Goal: Check status: Check status

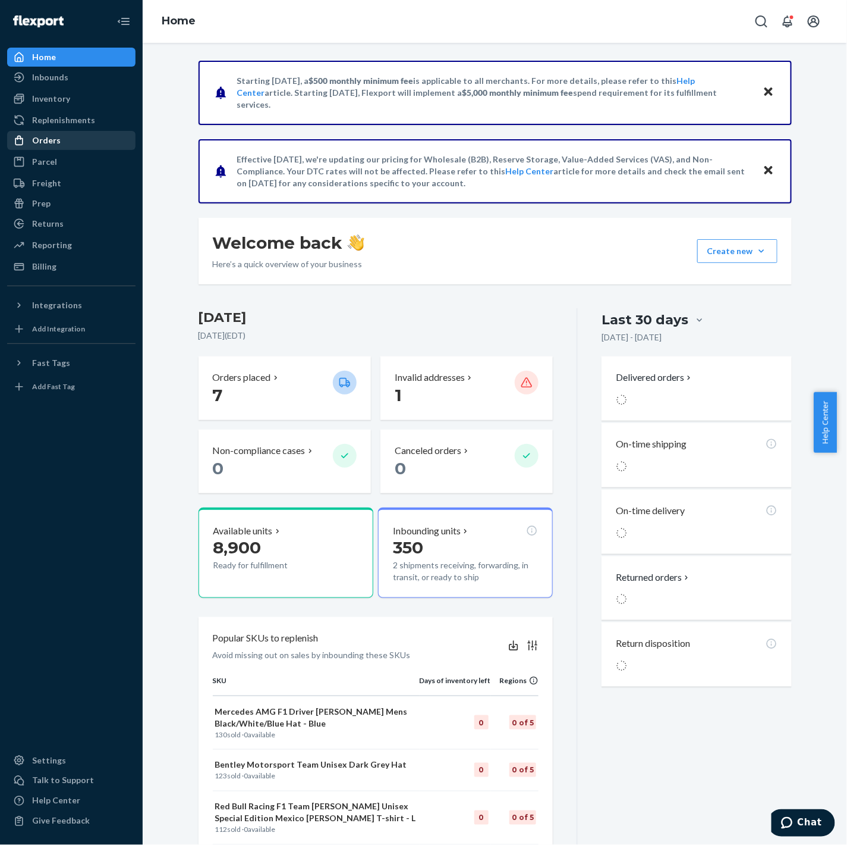
click at [51, 144] on div "Orders" at bounding box center [46, 140] width 29 height 12
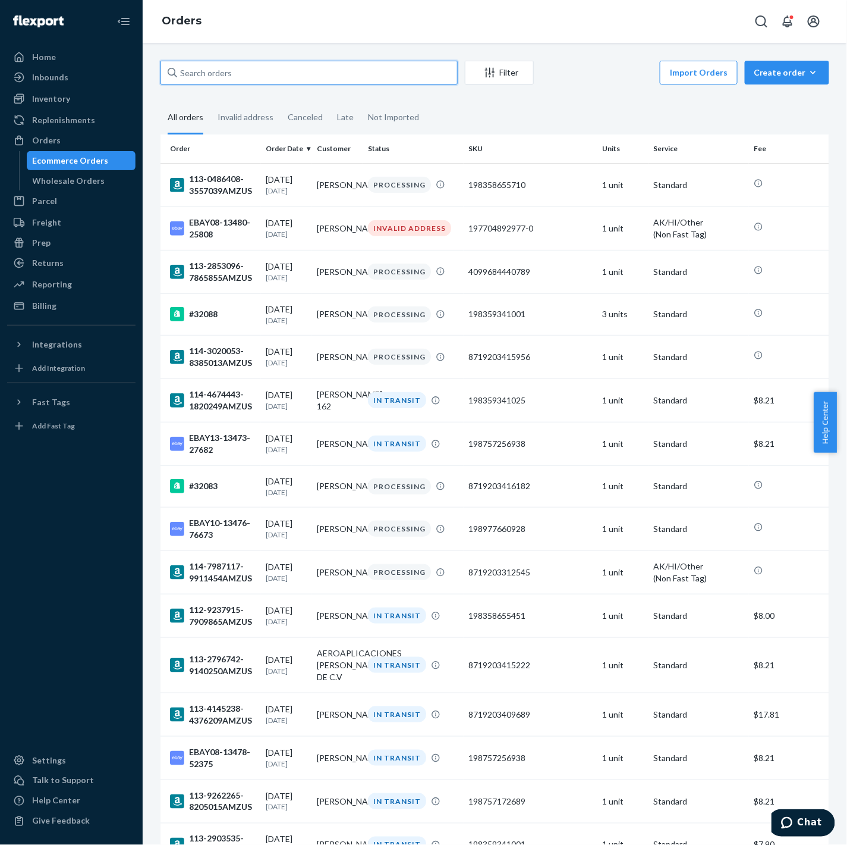
click at [248, 76] on input "text" at bounding box center [309, 73] width 297 height 24
paste input "DWDVB7SR5KM"
type input "DWDVB7SR5KM"
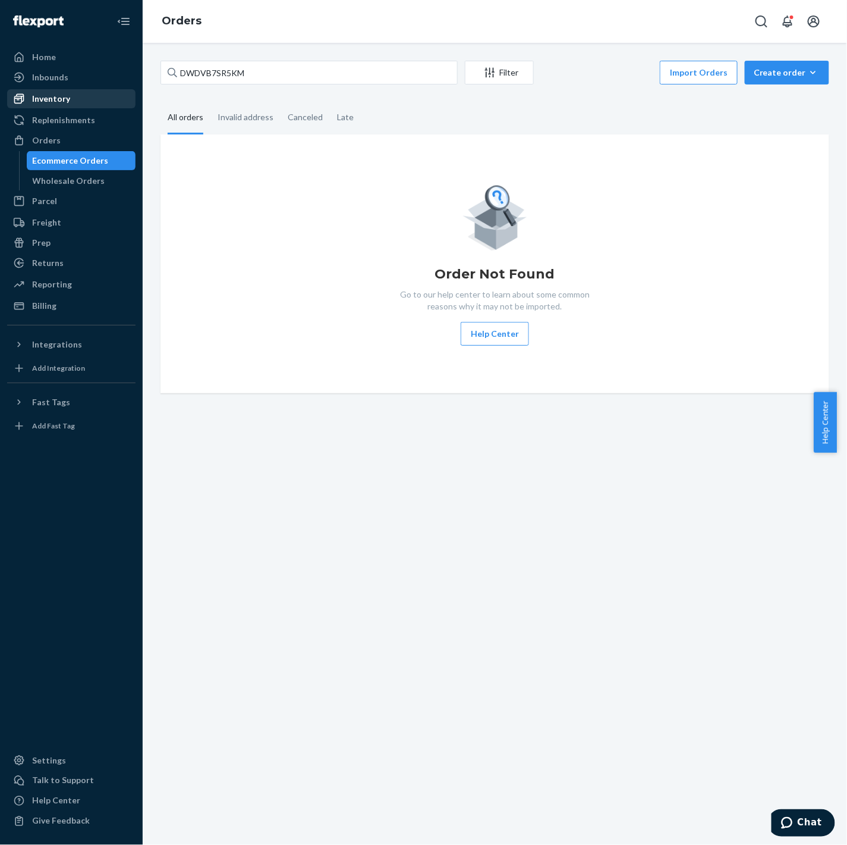
click at [58, 95] on div "Inventory" at bounding box center [51, 99] width 38 height 12
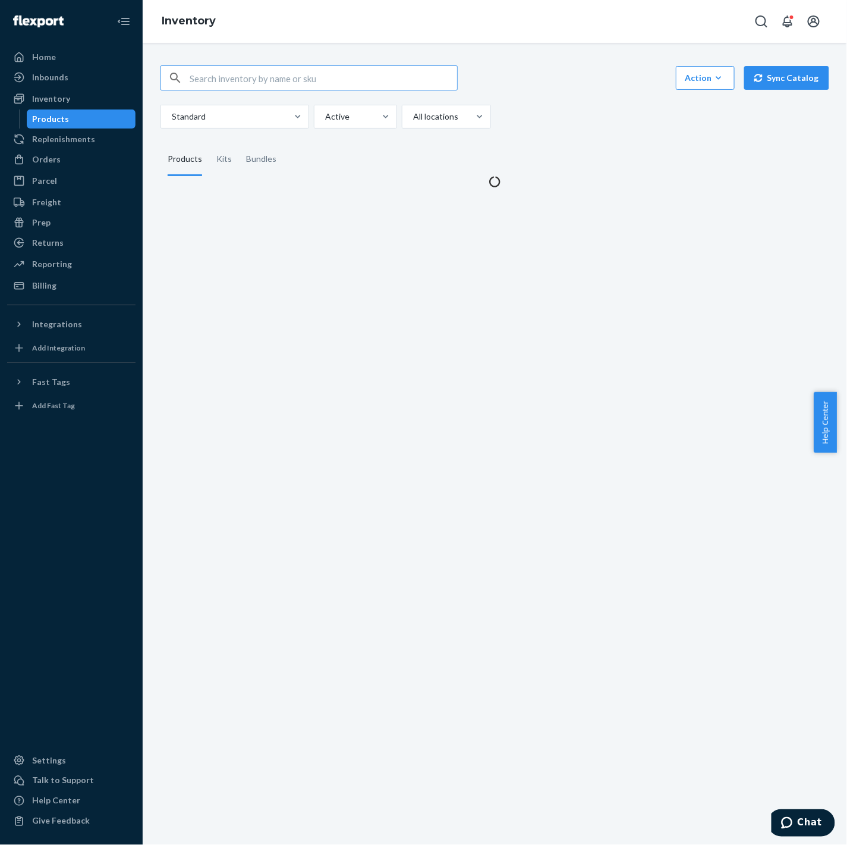
click at [250, 70] on input "text" at bounding box center [324, 78] width 268 height 24
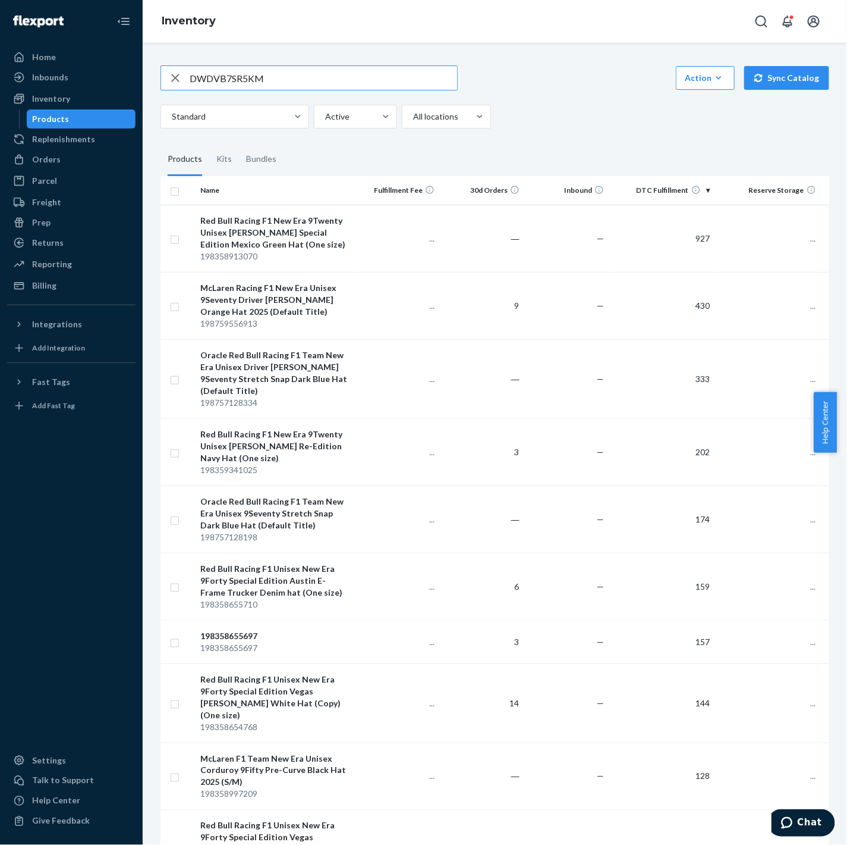
type input "DWDVB7SR5KM"
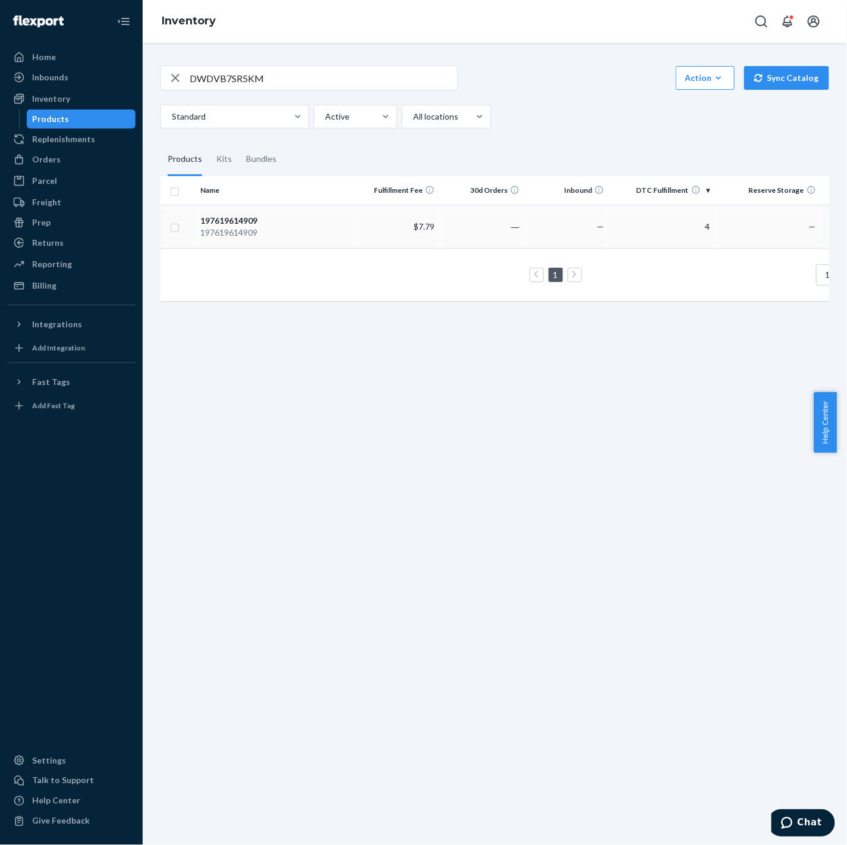
click at [254, 225] on div "197619614909" at bounding box center [274, 221] width 149 height 12
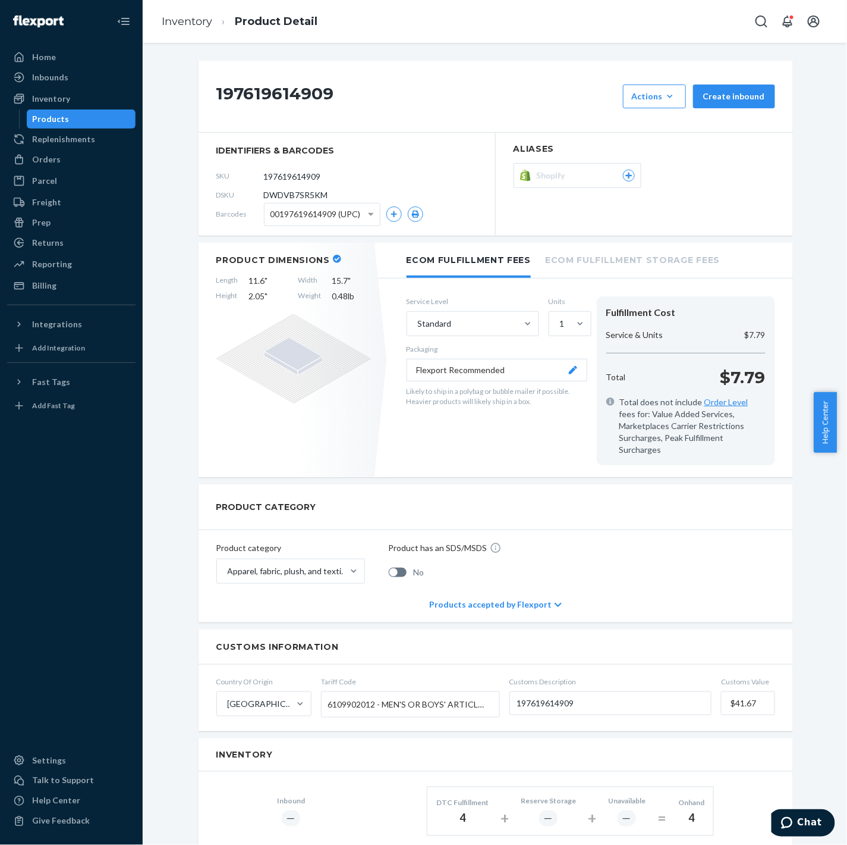
click at [306, 194] on span "DWDVB7SR5KM" at bounding box center [296, 195] width 64 height 12
click at [299, 198] on span "DWDVB7SR5KM" at bounding box center [296, 195] width 64 height 12
click at [300, 198] on span "DWDVB7SR5KM" at bounding box center [296, 195] width 64 height 12
click at [302, 196] on span "DWDVB7SR5KM" at bounding box center [296, 195] width 64 height 12
click at [309, 193] on span "DWDVB7SR5KM" at bounding box center [296, 195] width 64 height 12
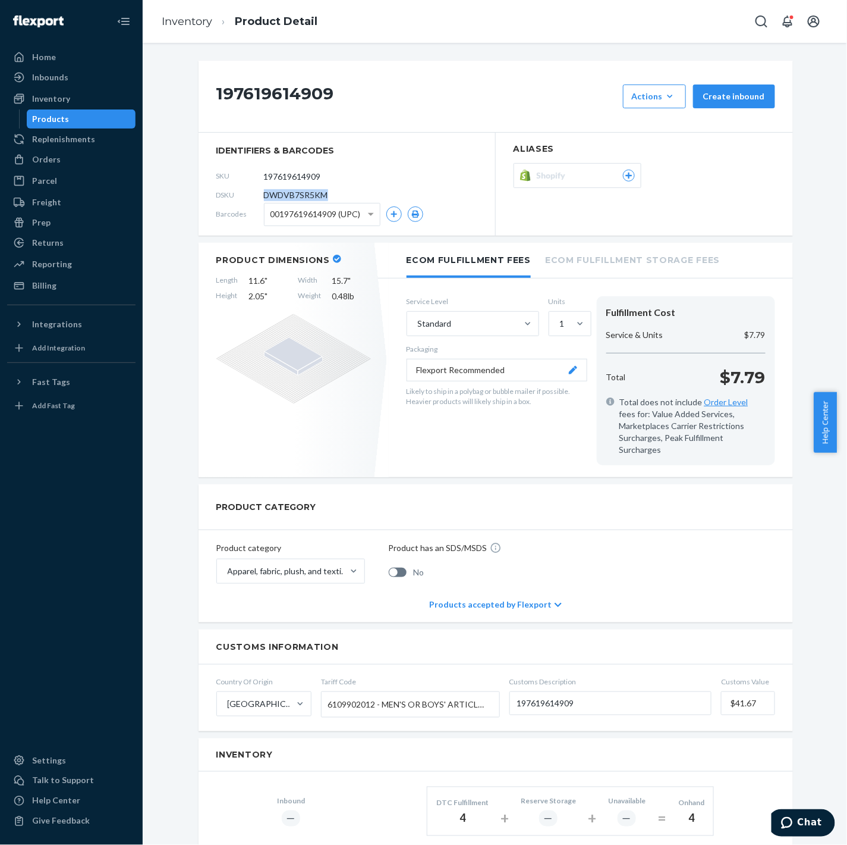
click at [309, 193] on span "DWDVB7SR5KM" at bounding box center [296, 195] width 64 height 12
click at [363, 134] on section "identifiers & barcodes SKU 197619614909 DSKU DWDVB7SR5KM Barcodes 0019761961490…" at bounding box center [347, 184] width 297 height 103
click at [547, 172] on span "Shopify" at bounding box center [554, 175] width 34 height 12
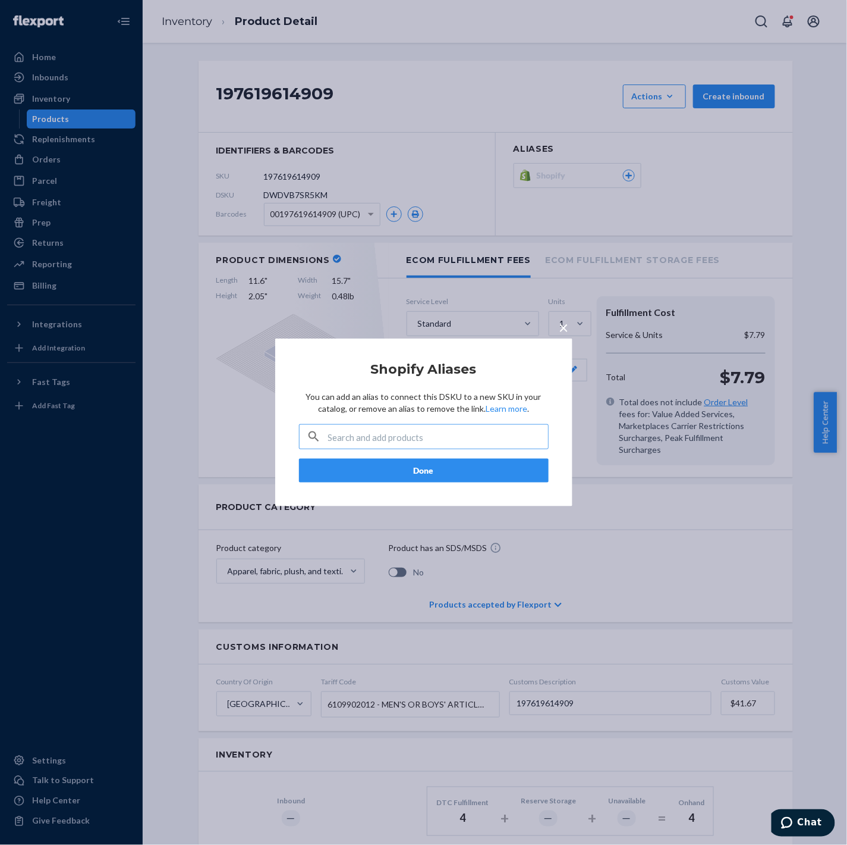
click at [526, 146] on div "× Shopify Aliases You can add an alias to connect this DSKU to a new SKU in you…" at bounding box center [423, 422] width 847 height 845
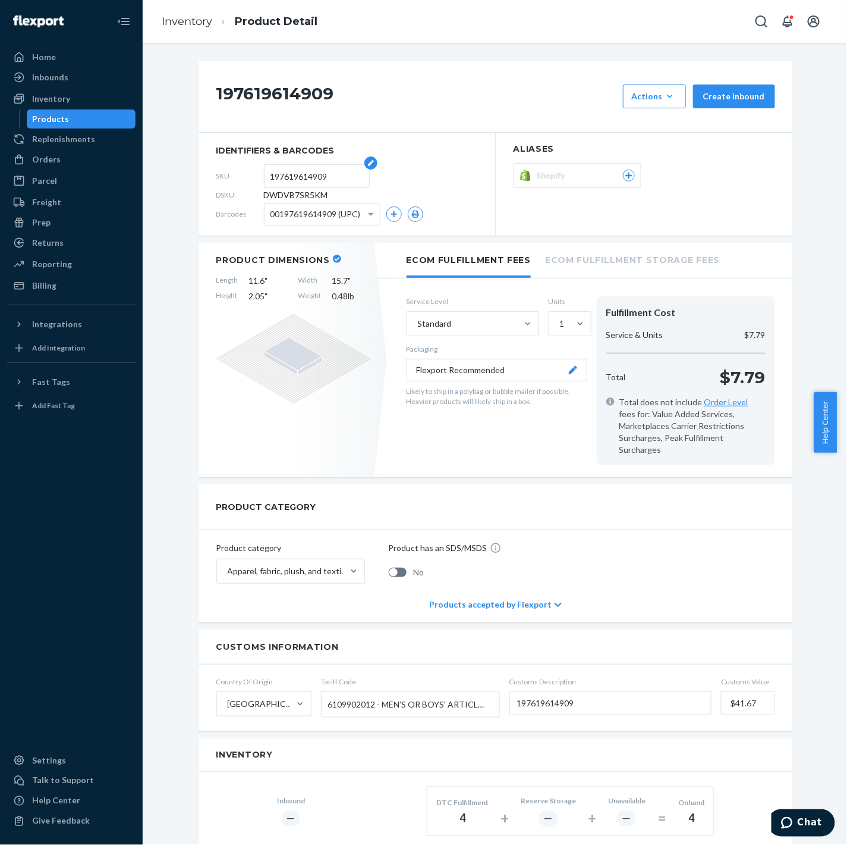
click at [304, 169] on input "197619614909" at bounding box center [317, 176] width 93 height 23
click at [560, 178] on span "Shopify" at bounding box center [554, 175] width 34 height 12
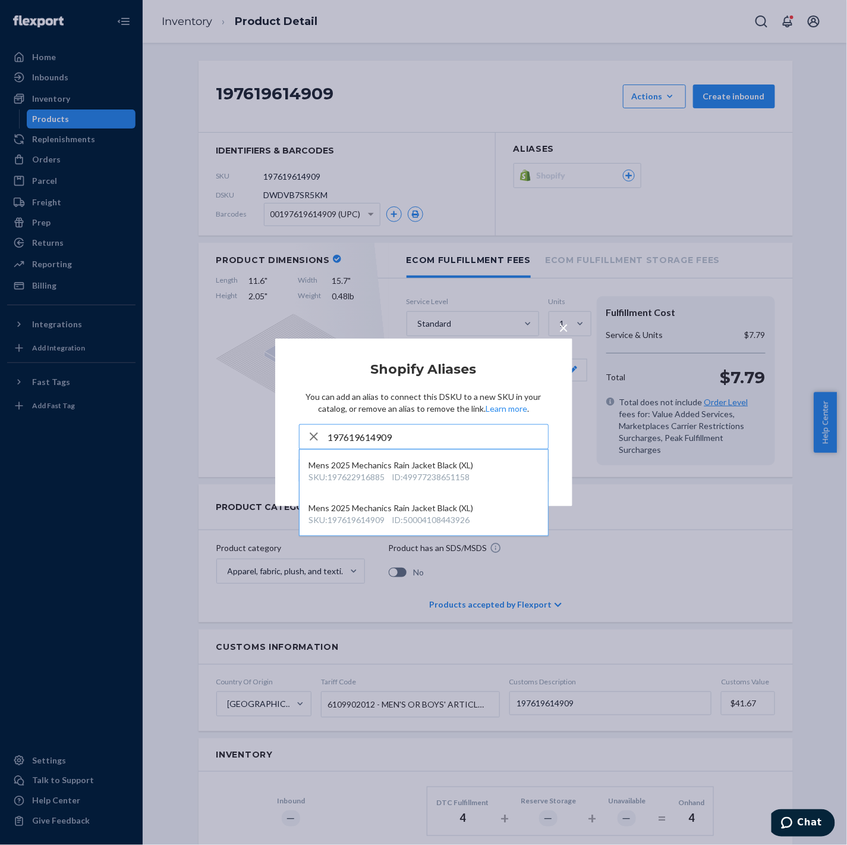
type input "197619614909"
drag, startPoint x: 216, startPoint y: 233, endPoint x: 278, endPoint y: 258, distance: 67.0
click at [215, 233] on div "× Shopify Aliases You can add an alias to connect this DSKU to a new SKU in you…" at bounding box center [423, 422] width 847 height 845
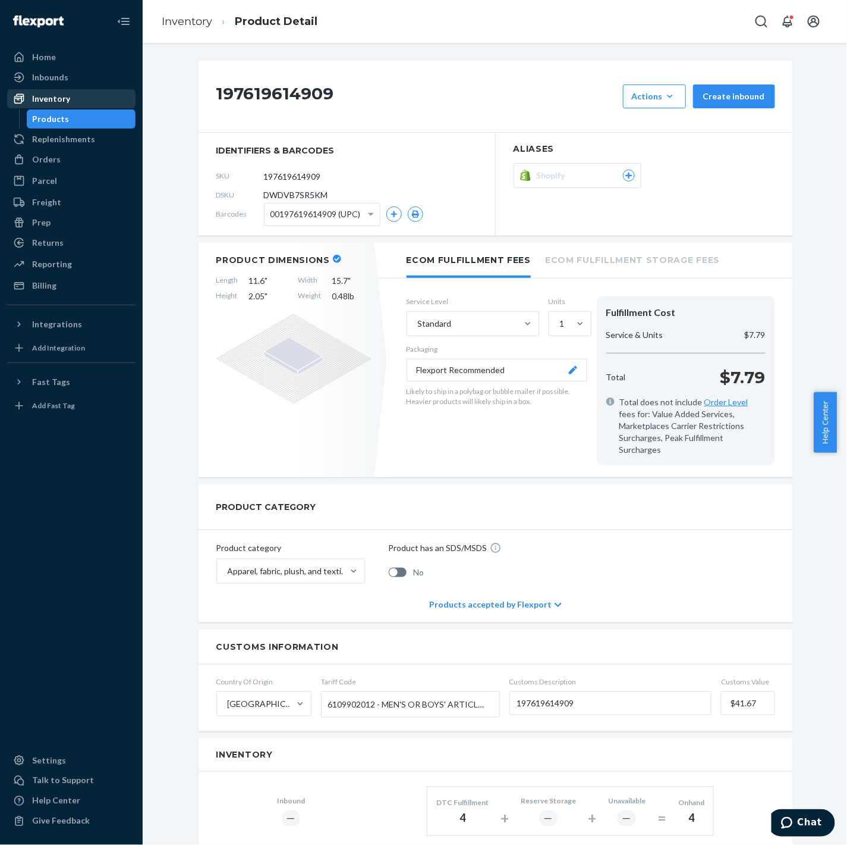
click at [64, 103] on div "Inventory" at bounding box center [51, 99] width 38 height 12
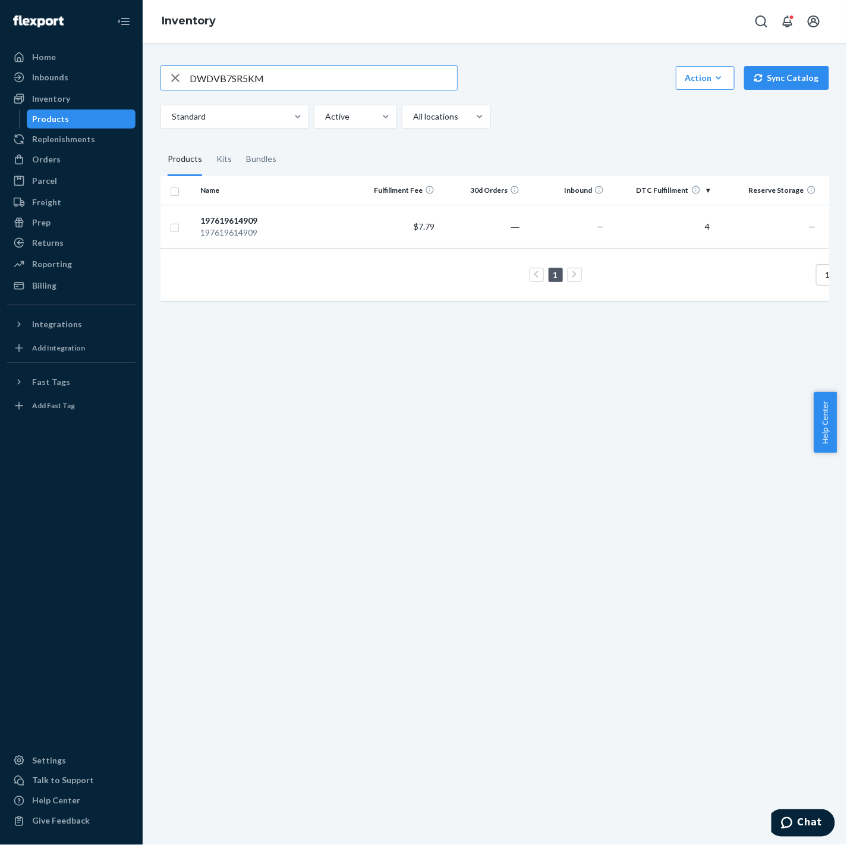
click at [260, 69] on input "DWDVB7SR5KM" at bounding box center [324, 78] width 268 height 24
click at [260, 69] on input "D5NU4BW8M5T" at bounding box center [324, 78] width 268 height 24
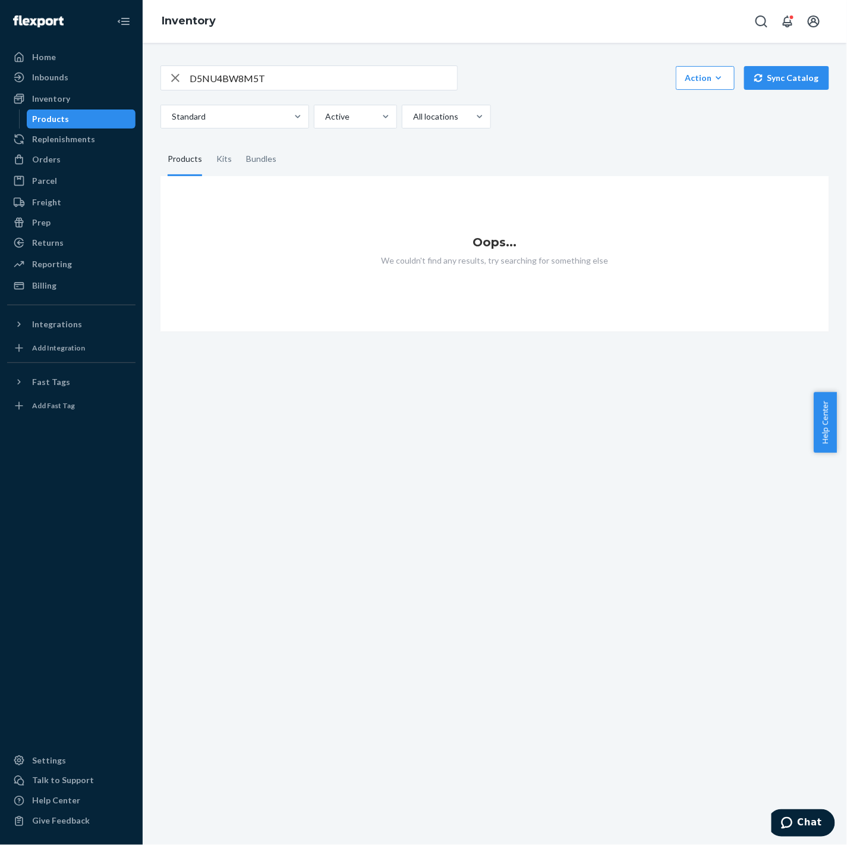
click at [247, 81] on input "D5NU4BW8M5T" at bounding box center [324, 78] width 268 height 24
paste input "D5NU4BW8M5T"
type input "D5NU4BW8M5T D5NU4BW8M5T"
click at [306, 83] on input "D5NU4BW8M5T D5NU4BW8M5T" at bounding box center [324, 78] width 268 height 24
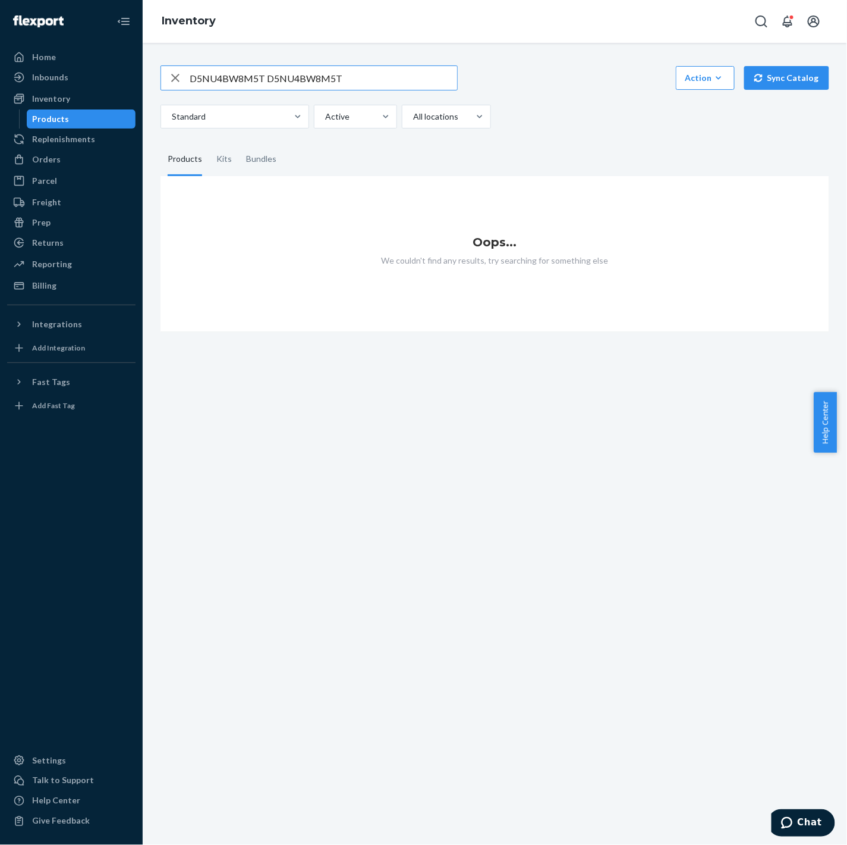
click at [306, 83] on input "D5NU4BW8M5T D5NU4BW8M5T" at bounding box center [324, 78] width 268 height 24
paste input "D5NU4BW8M5T"
type input "D5NU4BW8M5T"
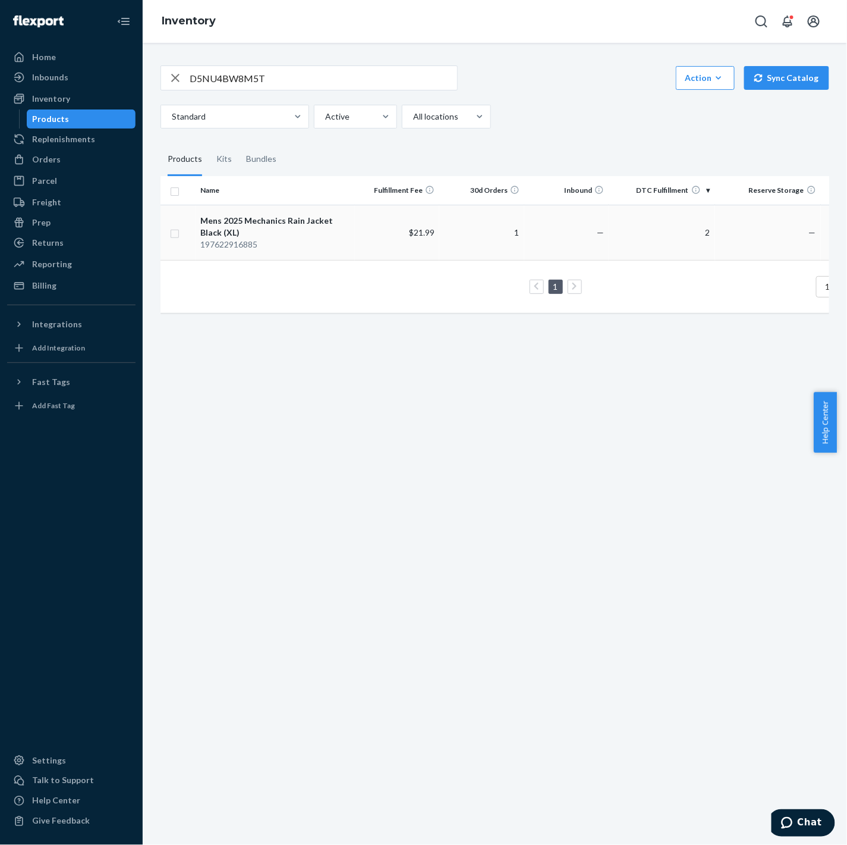
click at [237, 212] on td "Mens 2025 Mechanics Rain Jacket Black (XL) 197622916885" at bounding box center [275, 232] width 159 height 55
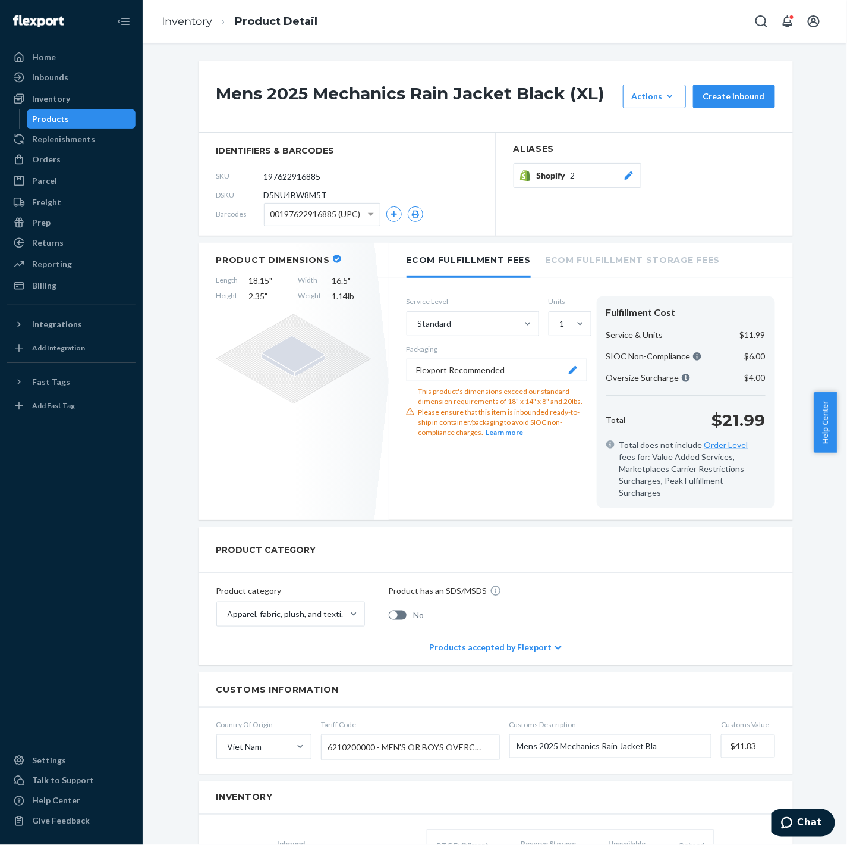
click at [552, 173] on span "Shopify" at bounding box center [554, 175] width 34 height 12
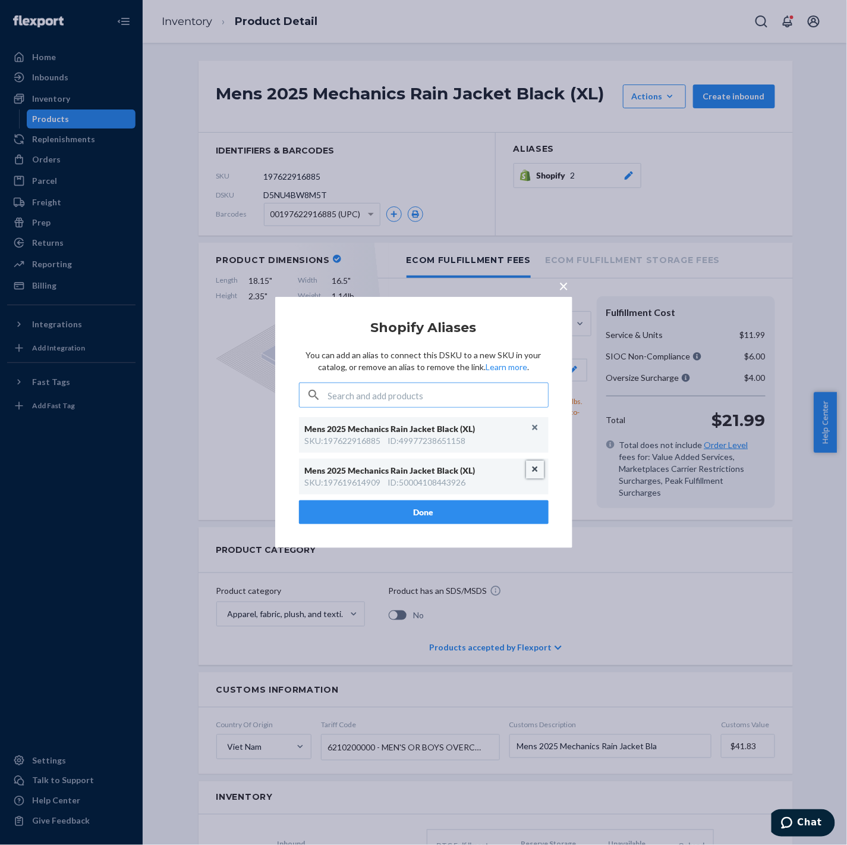
click at [533, 468] on button "Unlink" at bounding box center [535, 469] width 18 height 18
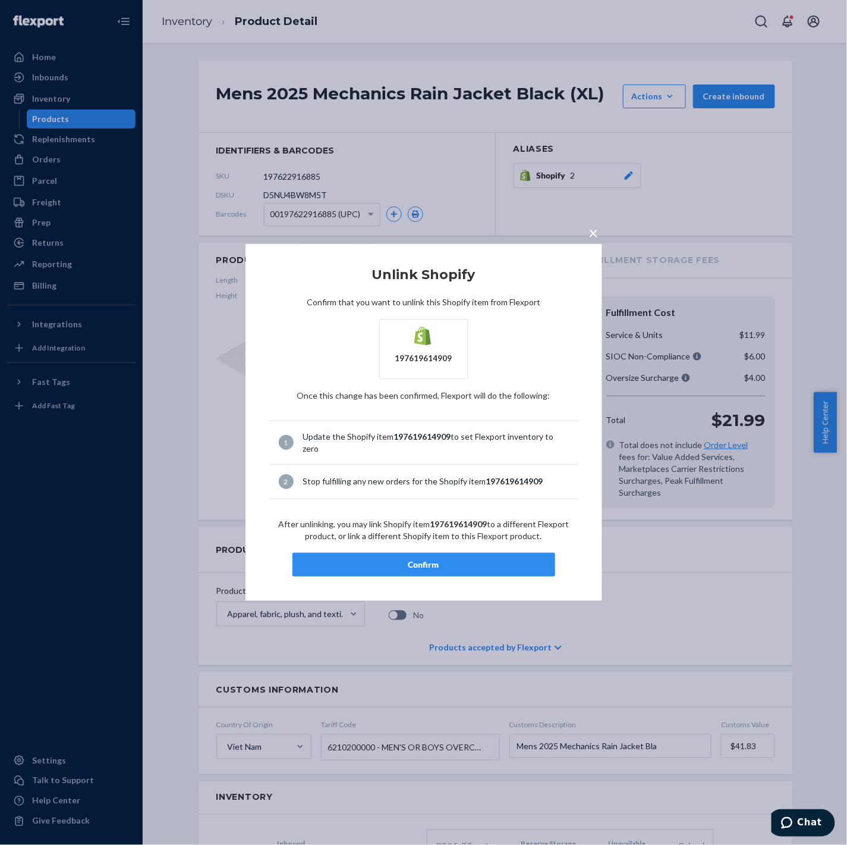
click at [473, 558] on div "Confirm" at bounding box center [424, 564] width 243 height 12
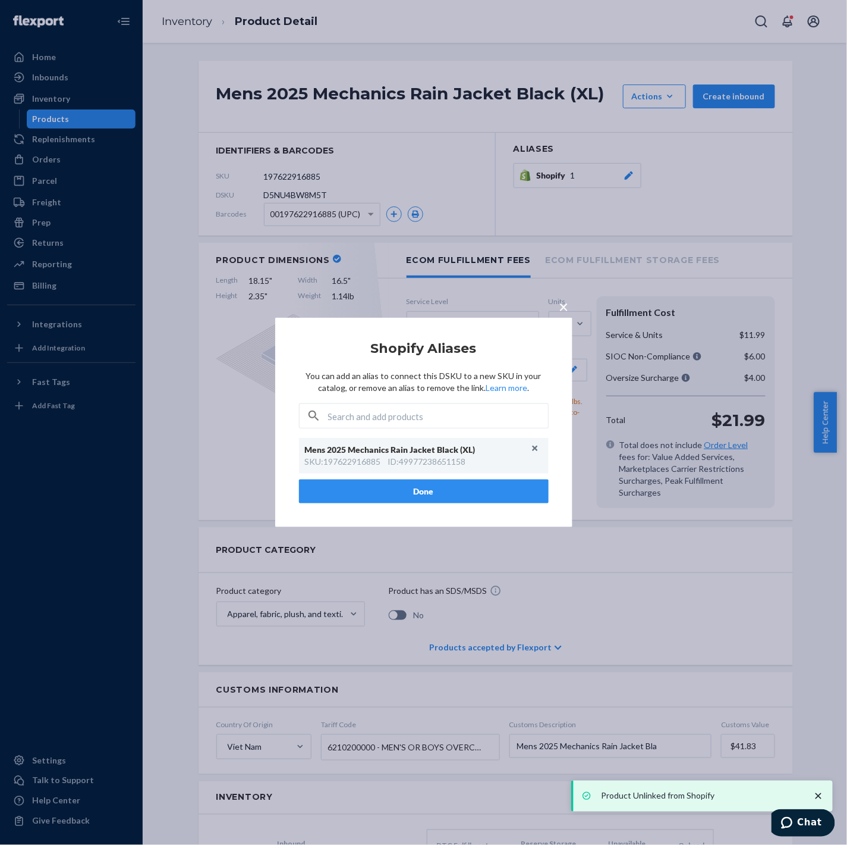
click at [201, 164] on div "× Shopify Aliases You can add an alias to connect this DSKU to a new SKU in you…" at bounding box center [423, 422] width 847 height 845
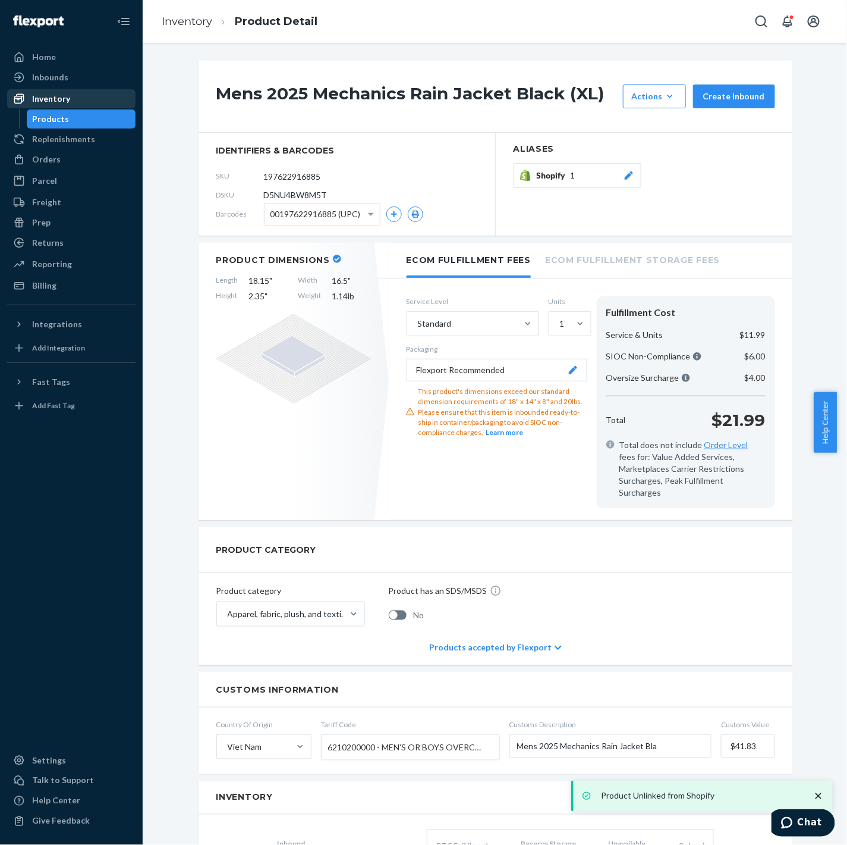
click at [66, 93] on div "Inventory" at bounding box center [51, 99] width 38 height 12
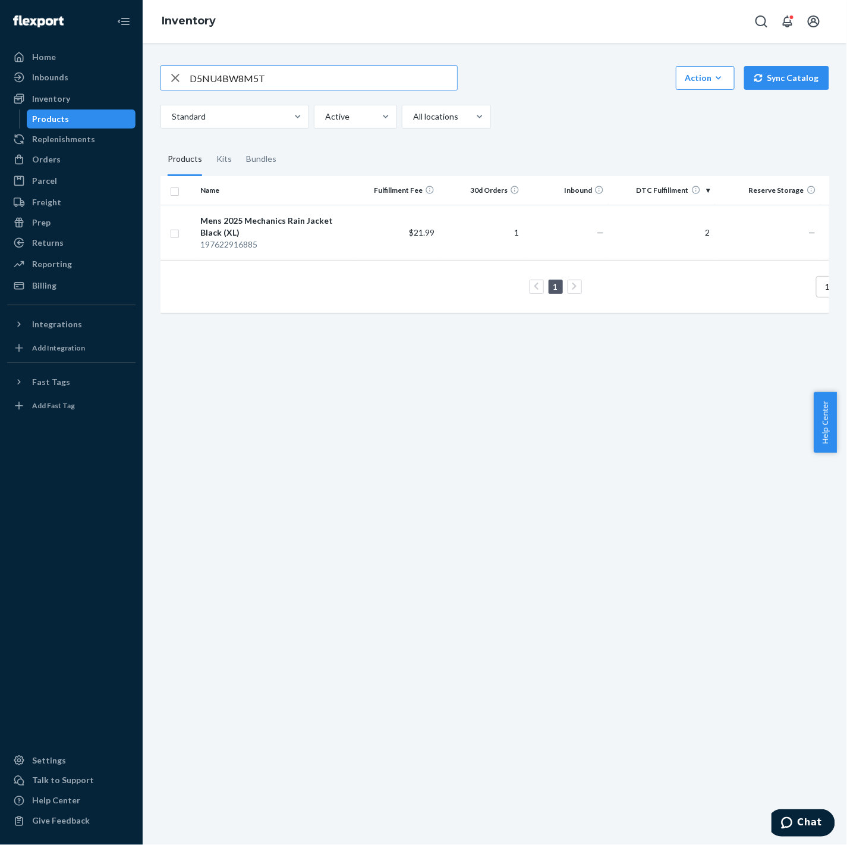
click at [264, 76] on input "D5NU4BW8M5T" at bounding box center [324, 78] width 268 height 24
type input "DWDVB7SR5KM"
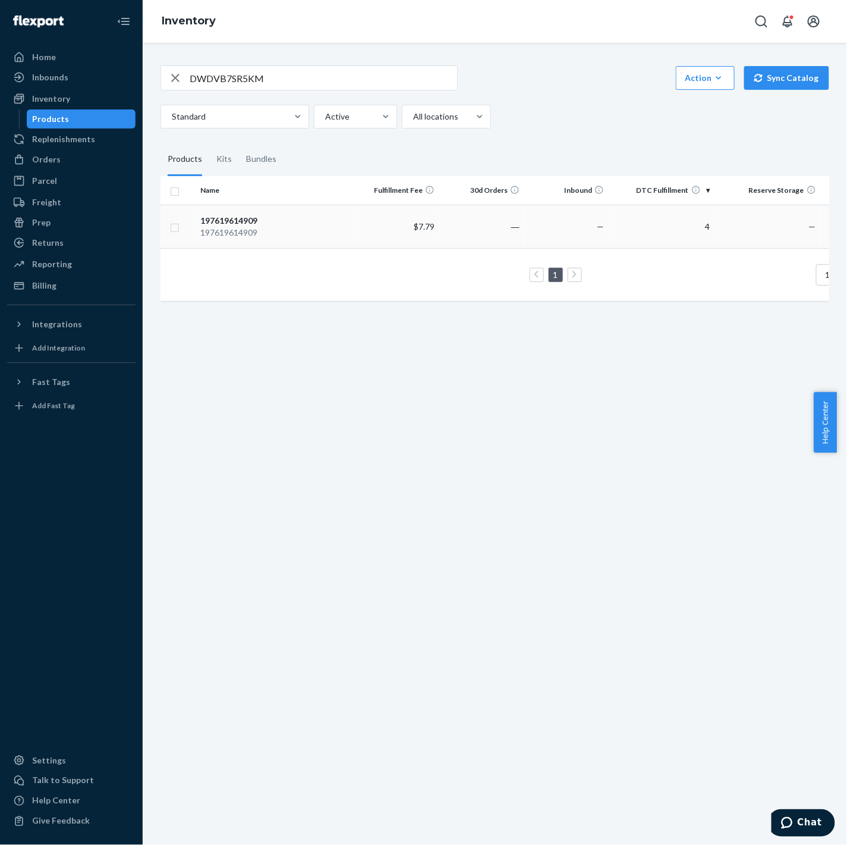
click at [256, 217] on div "197619614909" at bounding box center [274, 221] width 149 height 12
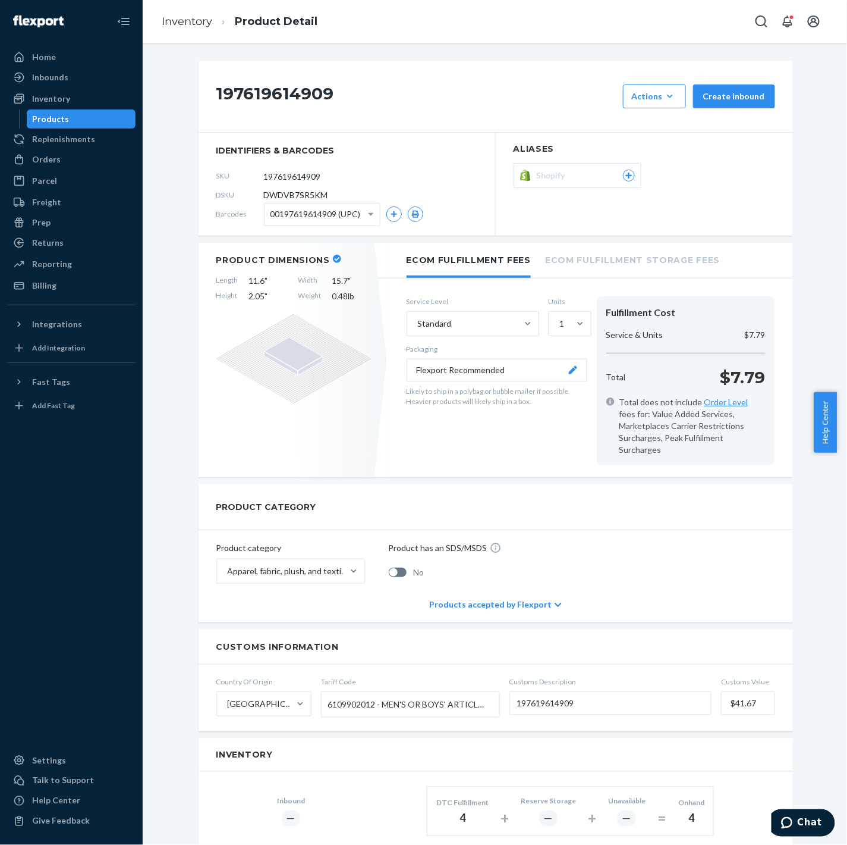
click at [607, 180] on div "Shopify" at bounding box center [586, 175] width 98 height 12
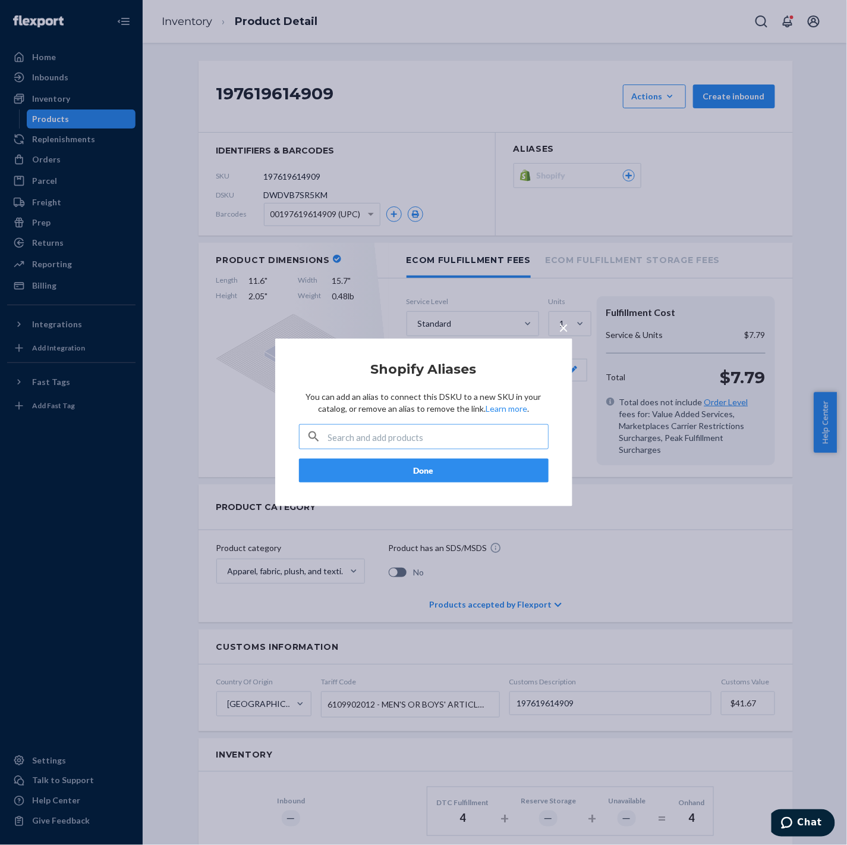
click at [407, 435] on input "text" at bounding box center [438, 437] width 220 height 24
type input "DWDVB7SR5KM"
click at [357, 206] on div "× Shopify Aliases You can add an alias to connect this DSKU to a new SKU in you…" at bounding box center [423, 422] width 847 height 845
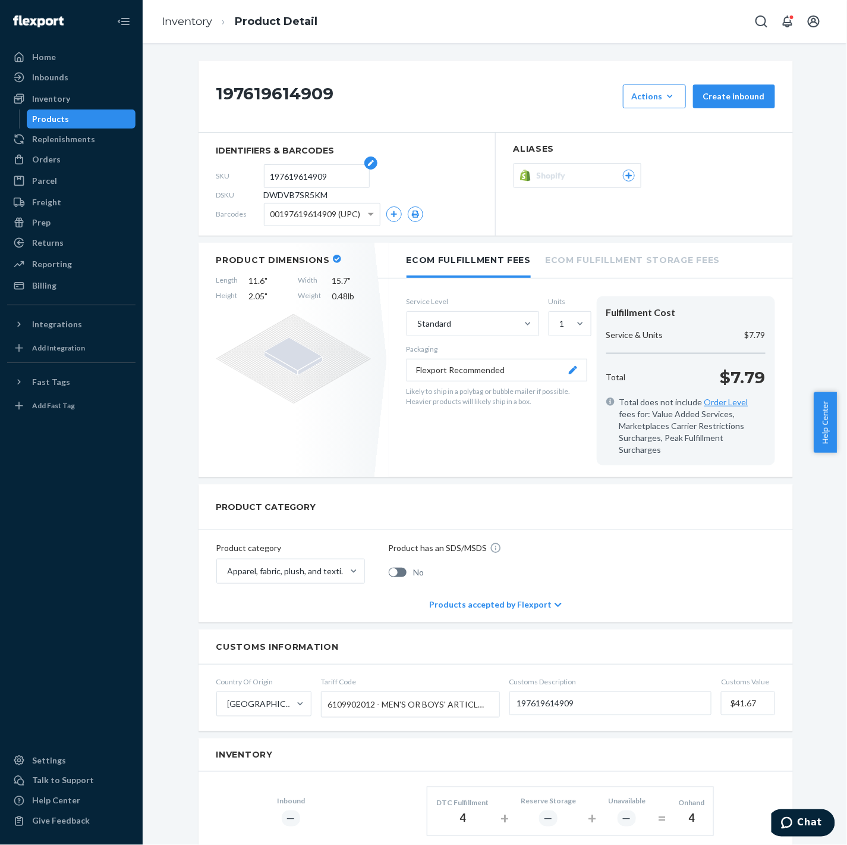
click at [292, 175] on input "197619614909" at bounding box center [317, 176] width 93 height 23
click at [293, 175] on input "197619614909" at bounding box center [317, 176] width 93 height 23
click at [577, 168] on button "Shopify" at bounding box center [578, 175] width 128 height 25
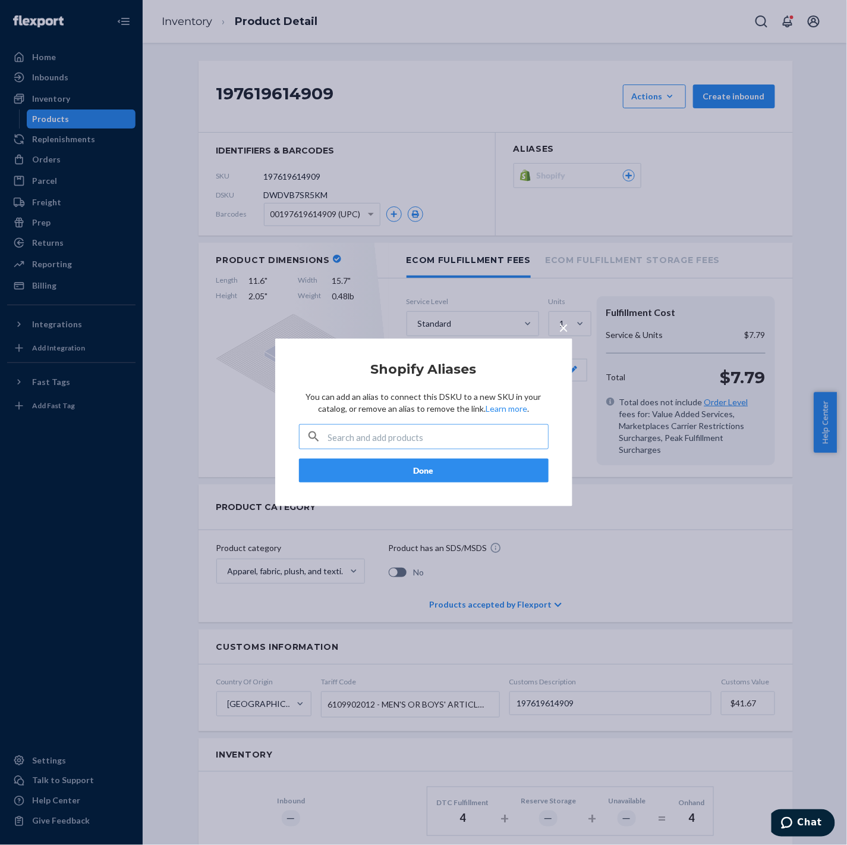
click at [420, 436] on input "text" at bounding box center [438, 437] width 220 height 24
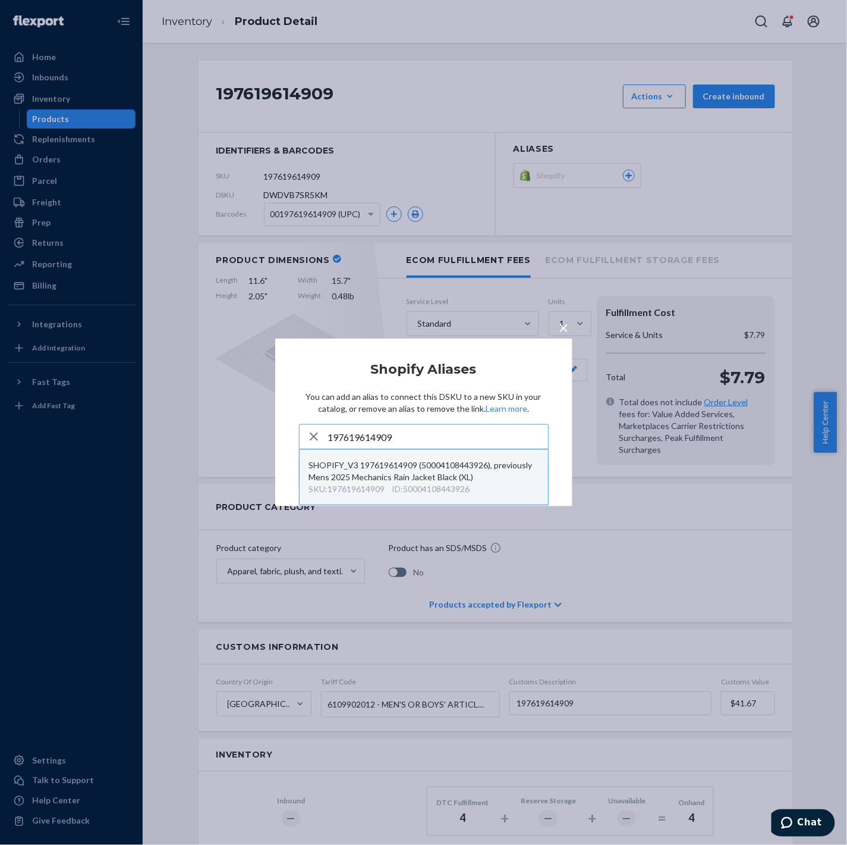
type input "197619614909"
click at [400, 479] on div "SHOPIFY_V3 197619614909 (50004108443926), previously Mens 2025 Mechanics Rain J…" at bounding box center [424, 471] width 230 height 24
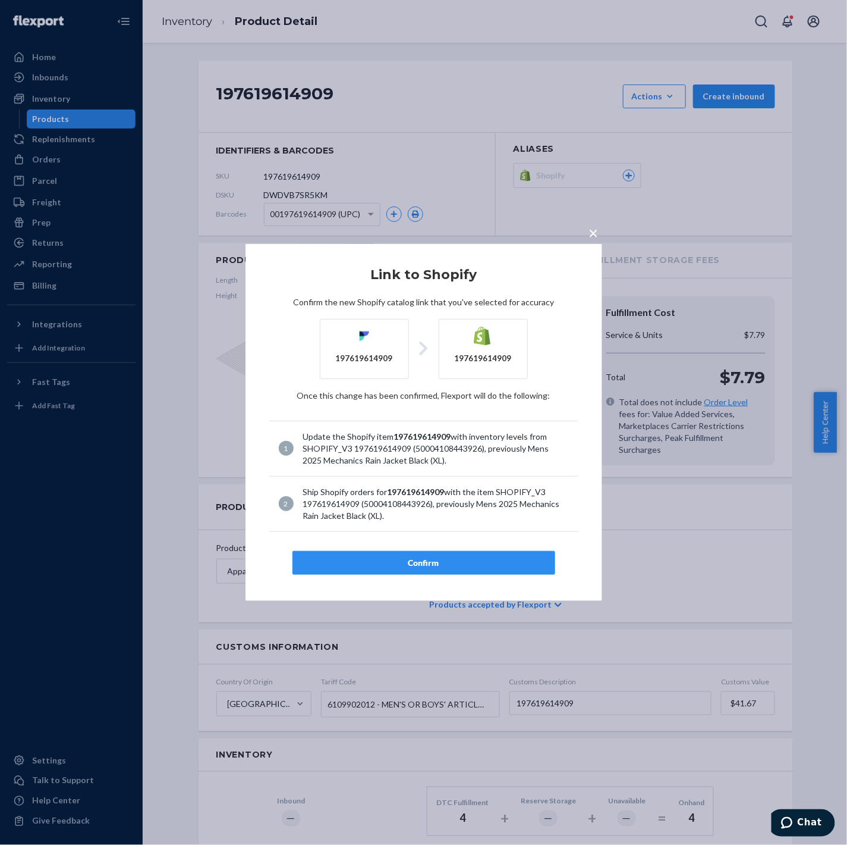
click at [432, 558] on div "Confirm" at bounding box center [424, 563] width 243 height 12
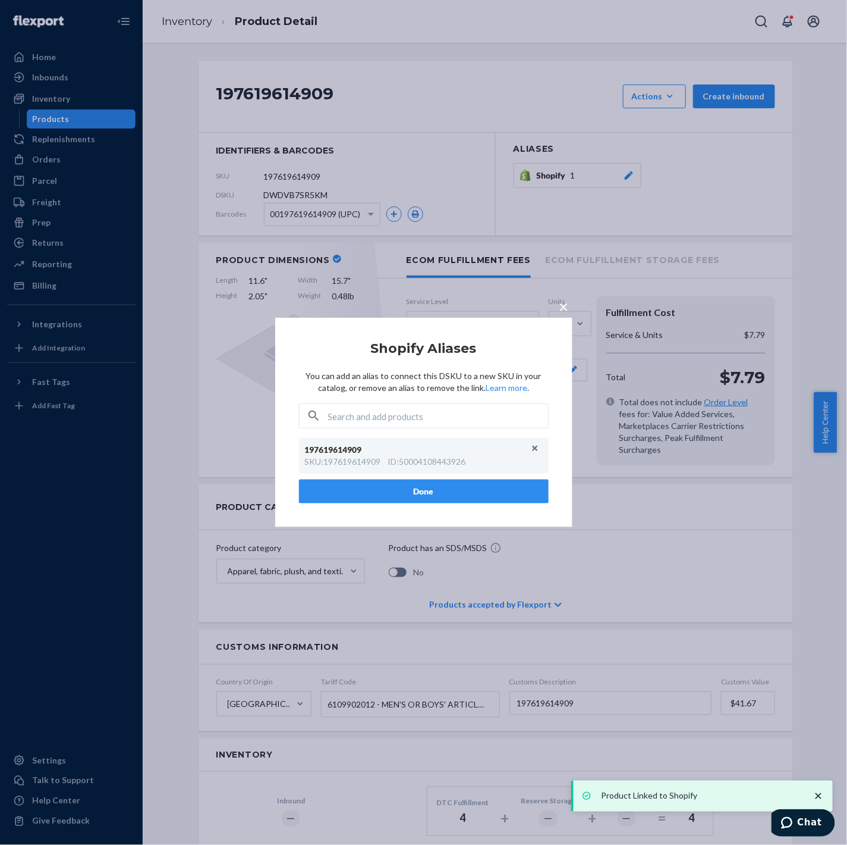
click at [568, 307] on span "×" at bounding box center [565, 306] width 10 height 20
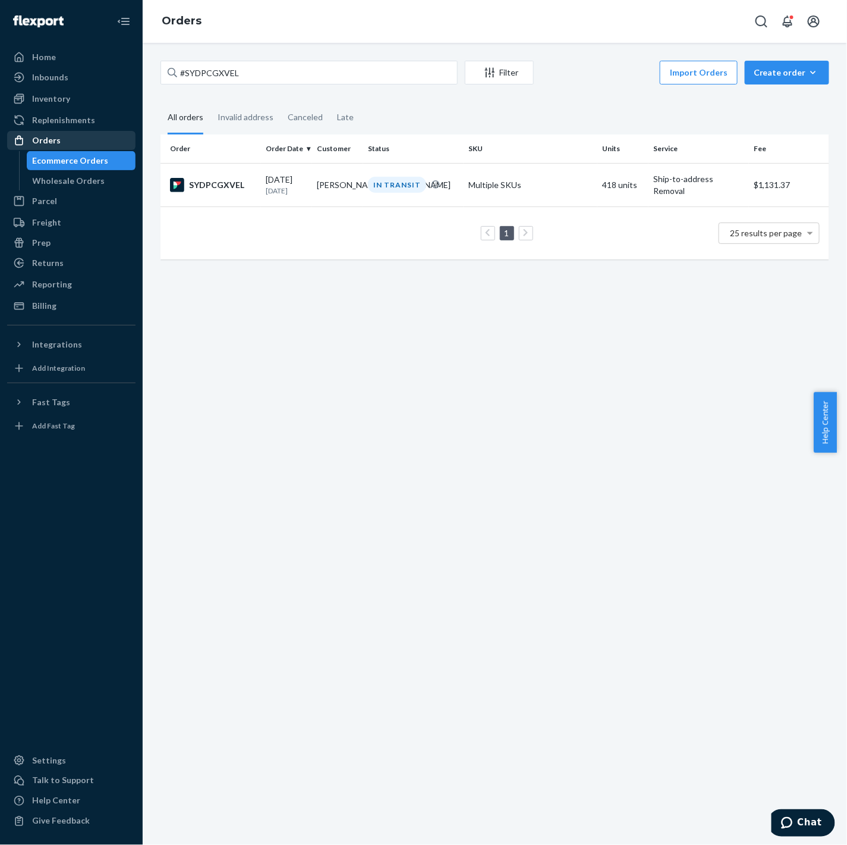
click at [56, 140] on div "Orders" at bounding box center [46, 140] width 29 height 12
drag, startPoint x: 250, startPoint y: 76, endPoint x: 138, endPoint y: 77, distance: 112.4
click at [138, 77] on div "Home Inbounds Shipping Plans Problems Inventory Products Replenishments Orders …" at bounding box center [423, 422] width 847 height 845
paste input "RIGL4AKX"
type input "#SYRIGL4AKX"
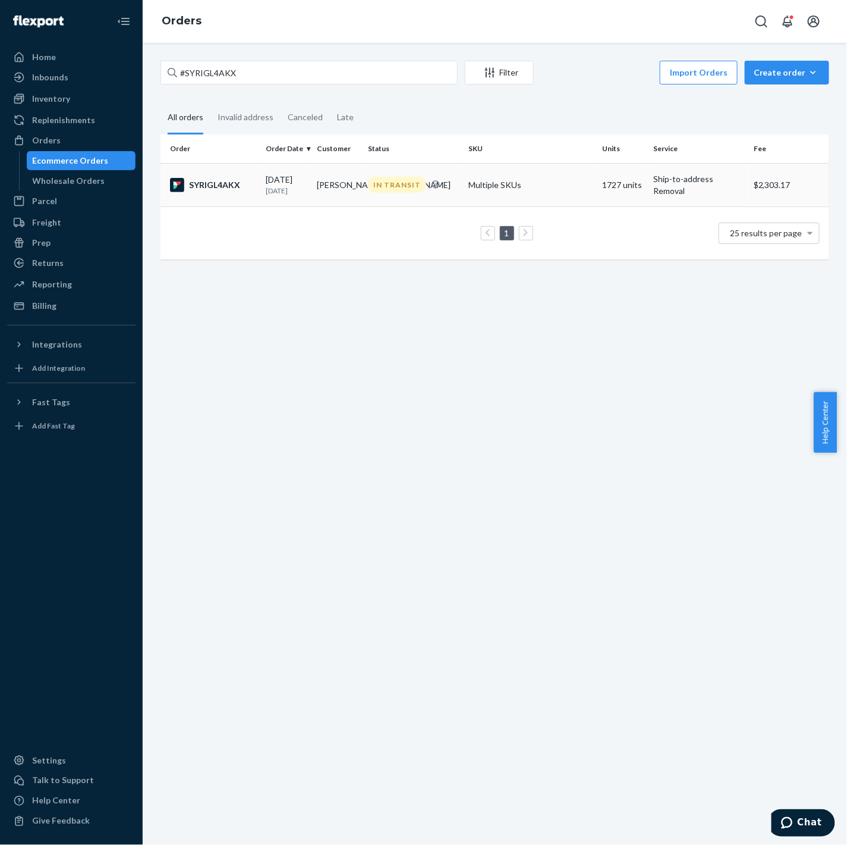
click at [236, 192] on div "SYRIGL4AKX" at bounding box center [213, 185] width 86 height 14
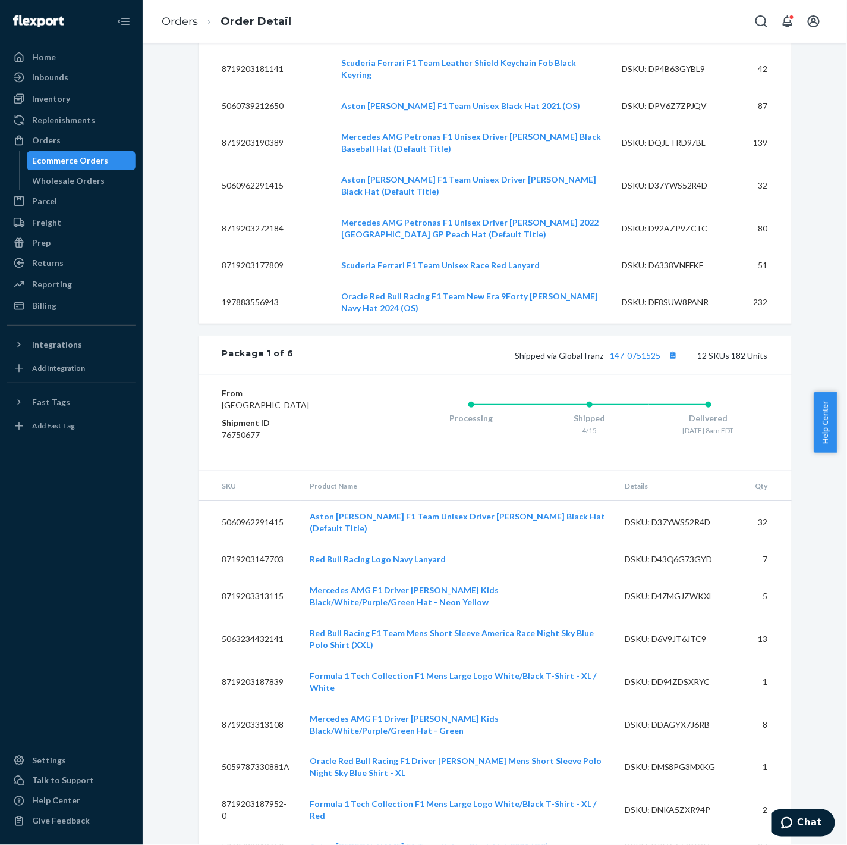
scroll to position [3551, 0]
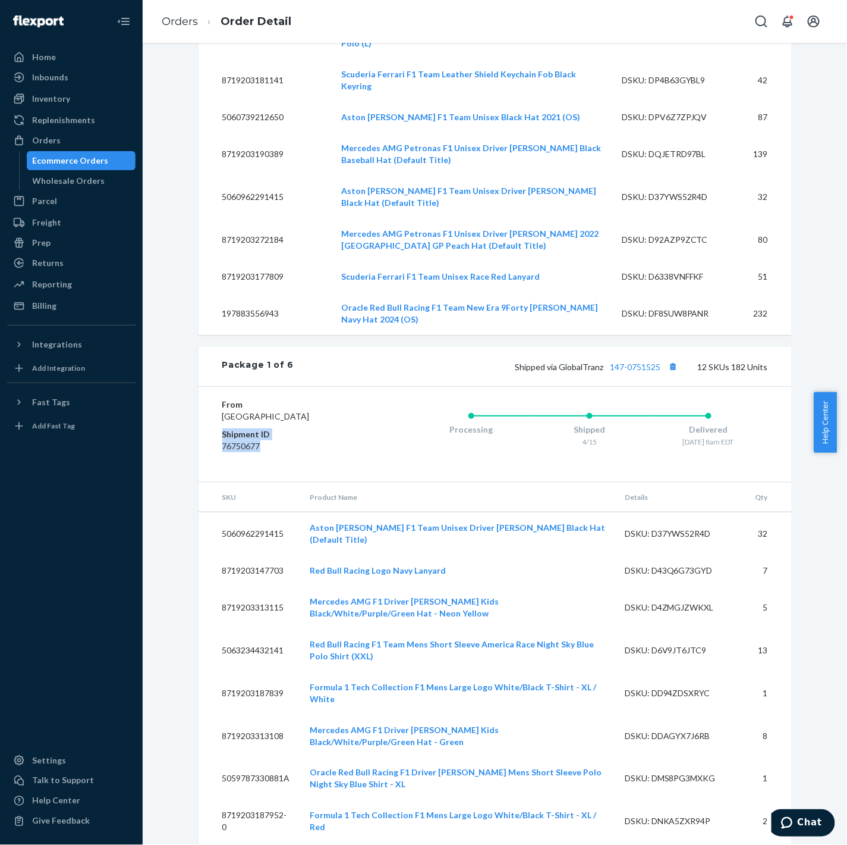
drag, startPoint x: 260, startPoint y: 187, endPoint x: 216, endPoint y: 175, distance: 46.2
click at [216, 386] on div "From Lewisville, TX 75067 Shipment ID 76750677 Processing Shipped 4/15 Delivere…" at bounding box center [496, 434] width 594 height 96
copy dl "Shipment ID 76750677"
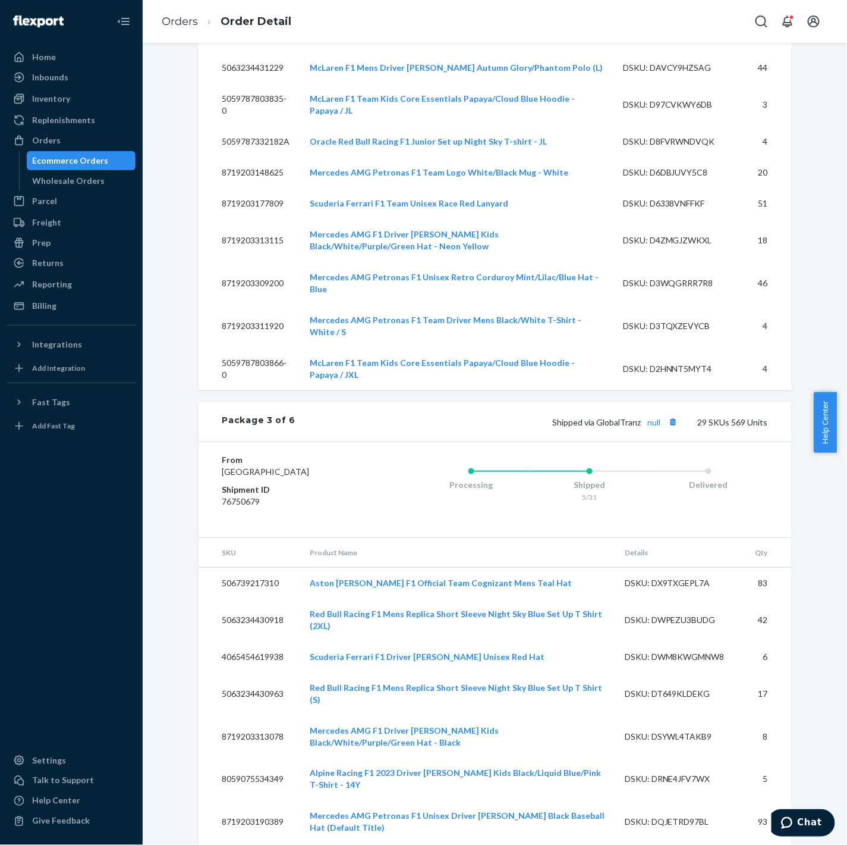
scroll to position [5356, 0]
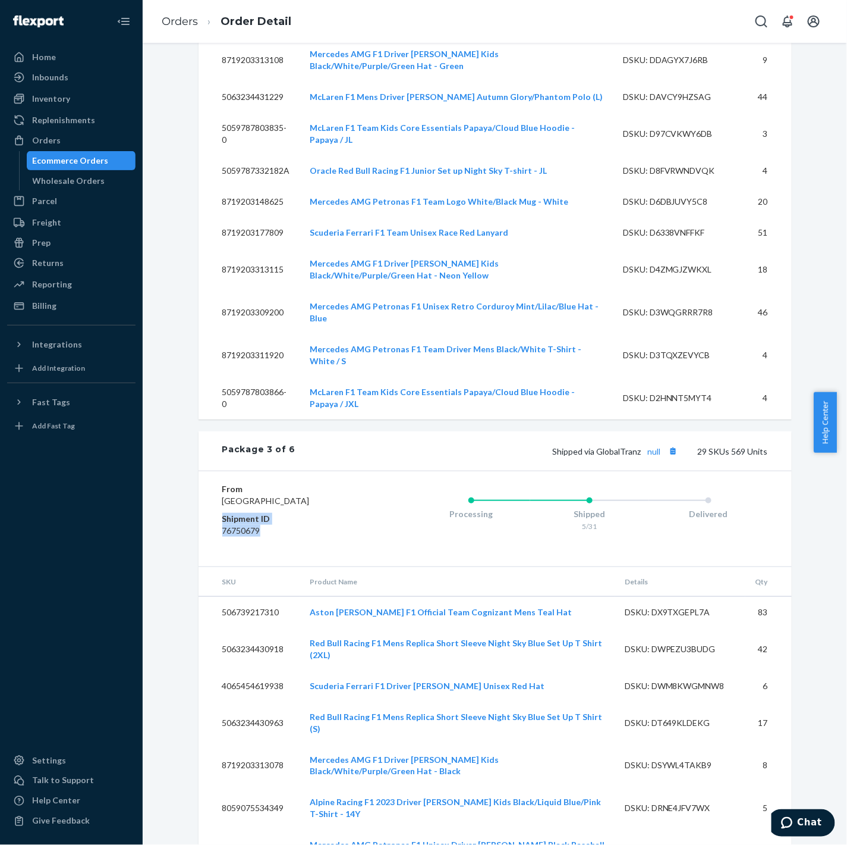
drag, startPoint x: 236, startPoint y: 222, endPoint x: 214, endPoint y: 212, distance: 24.5
click at [214, 470] on div "From San Bernardino, CA 92408 Shipment ID 76750679 Processing Shipped 5/31 Deli…" at bounding box center [496, 518] width 594 height 96
copy dl "Shipment ID 76750679"
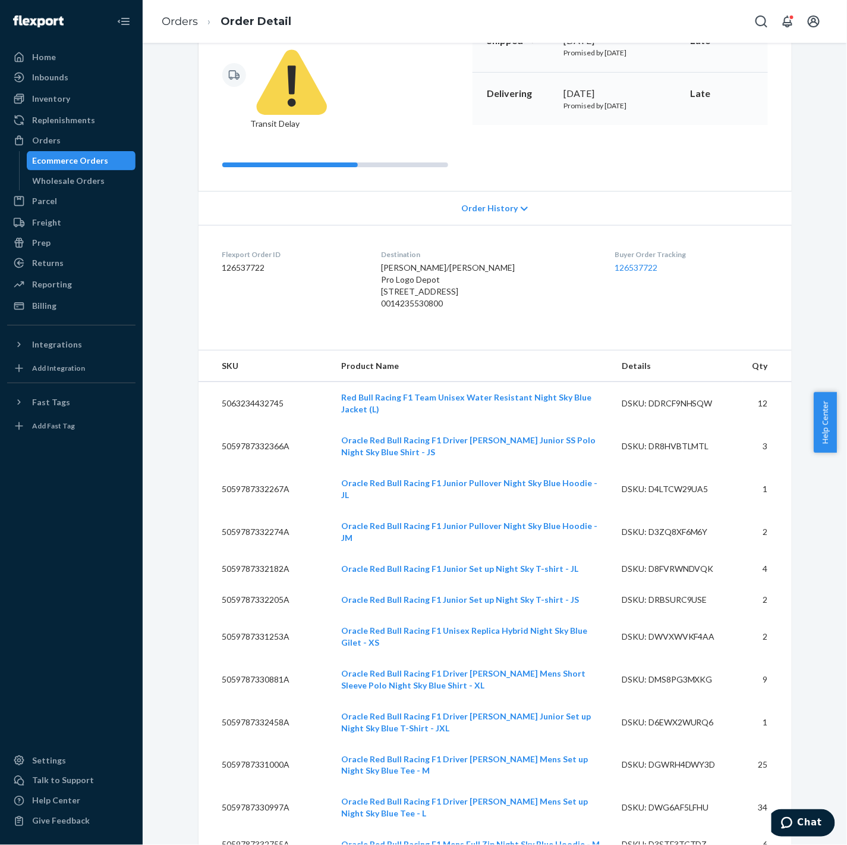
scroll to position [0, 0]
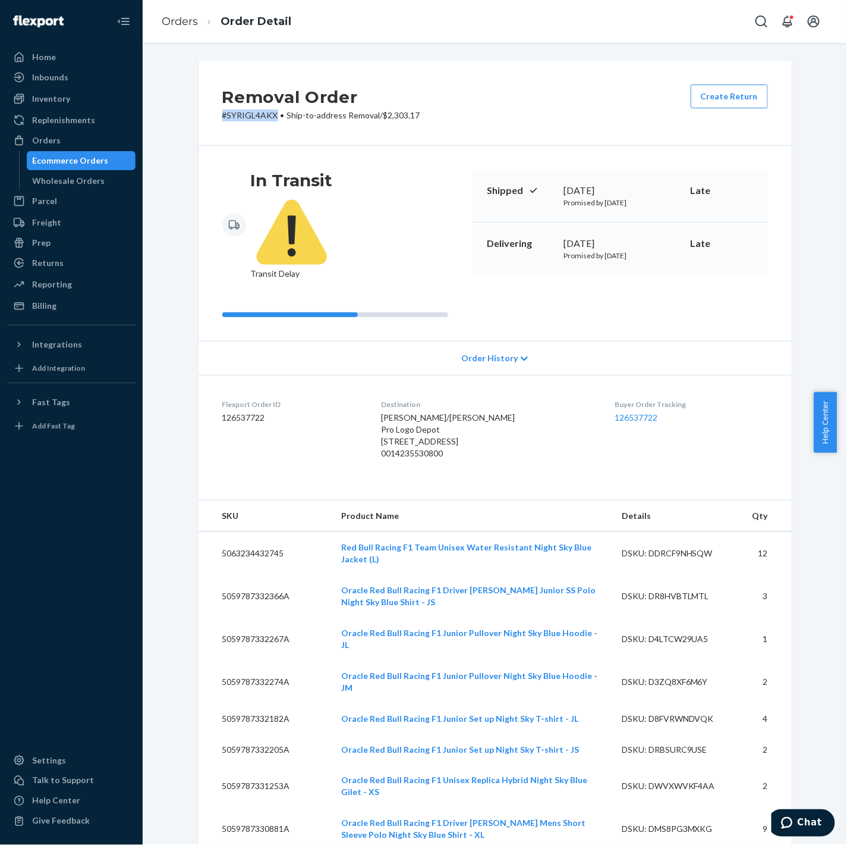
drag, startPoint x: 272, startPoint y: 111, endPoint x: 218, endPoint y: 115, distance: 54.8
click at [222, 115] on p "# SYRIGL4AKX • Ship-to-address Removal / $2,303.17" at bounding box center [321, 115] width 198 height 12
copy p "# SYRIGL4AKX"
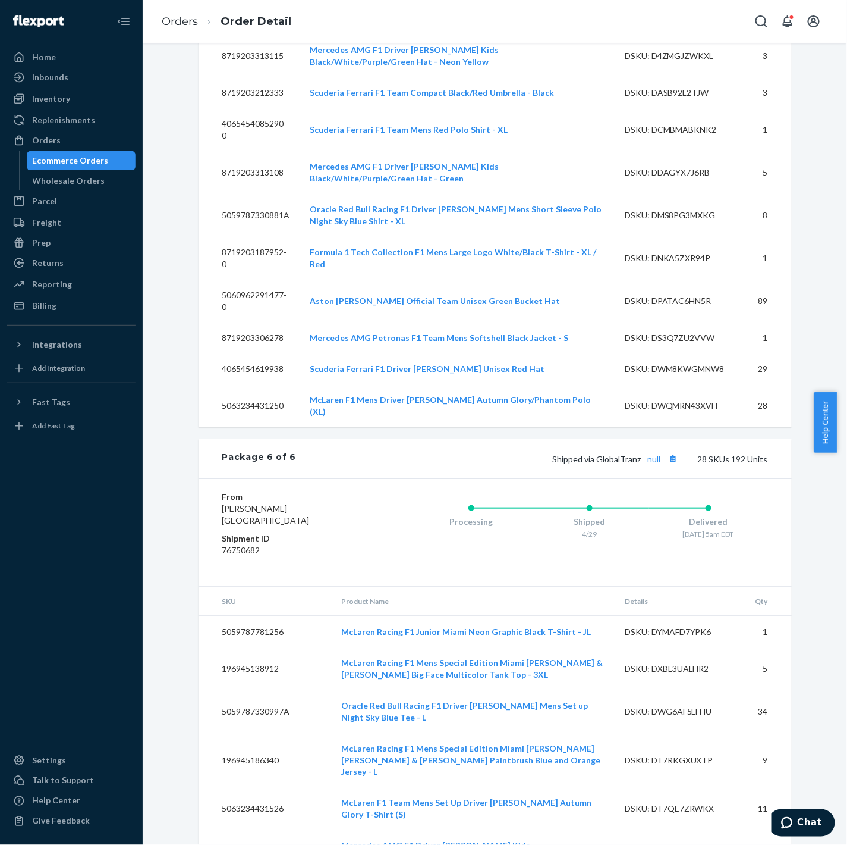
scroll to position [7616, 0]
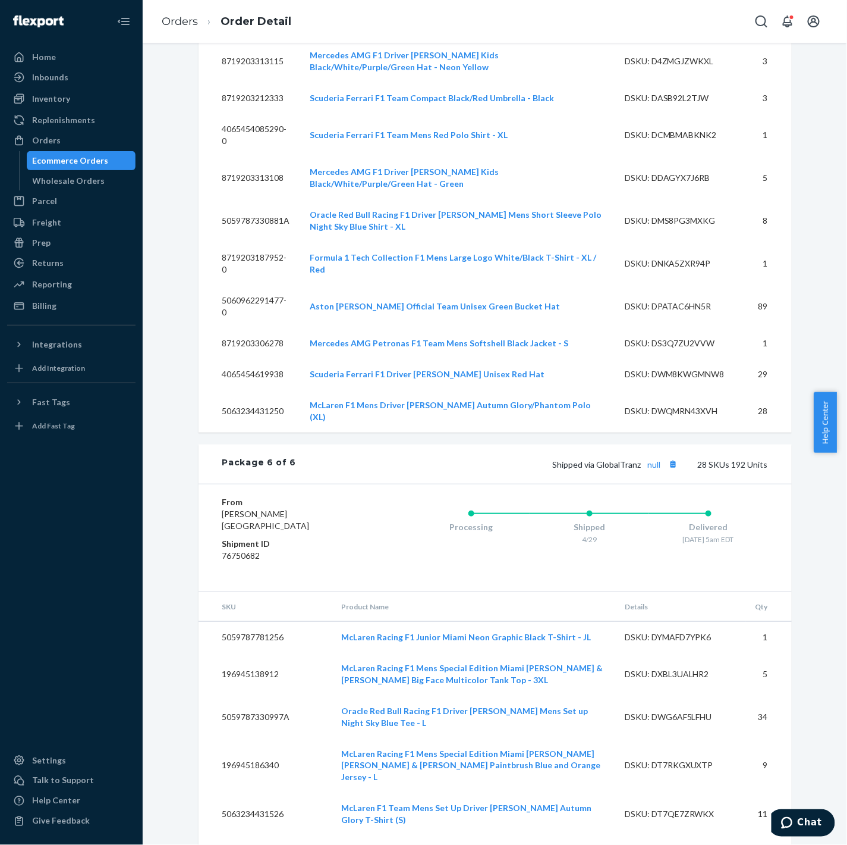
click at [246, 550] on dd "76750682" at bounding box center [293, 556] width 142 height 12
copy dd "76750682"
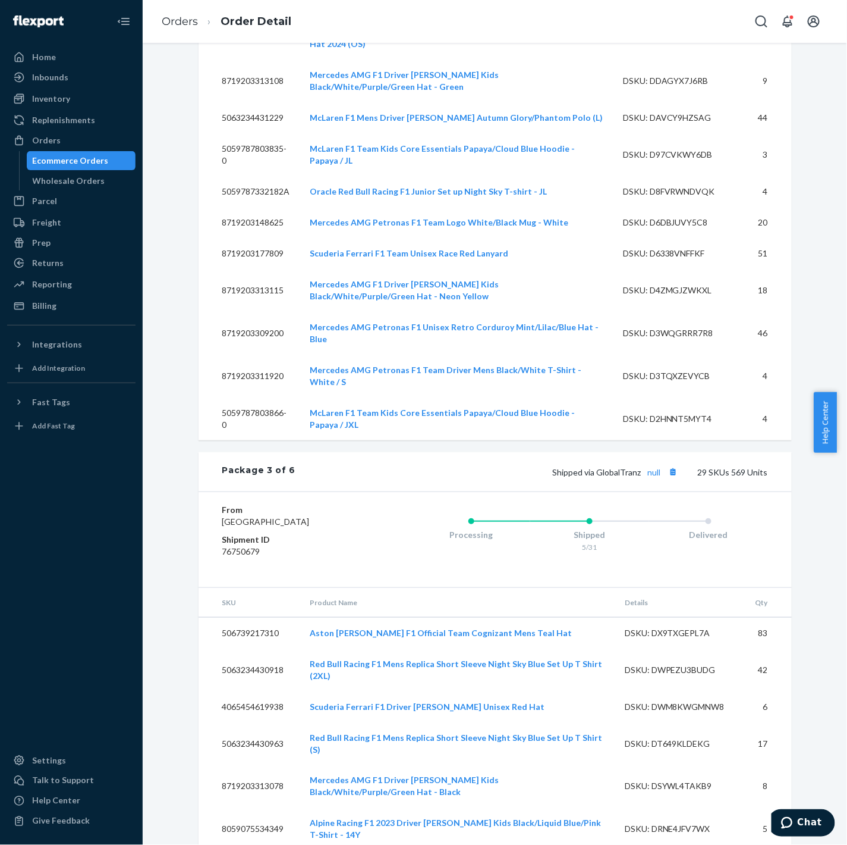
scroll to position [5356, 0]
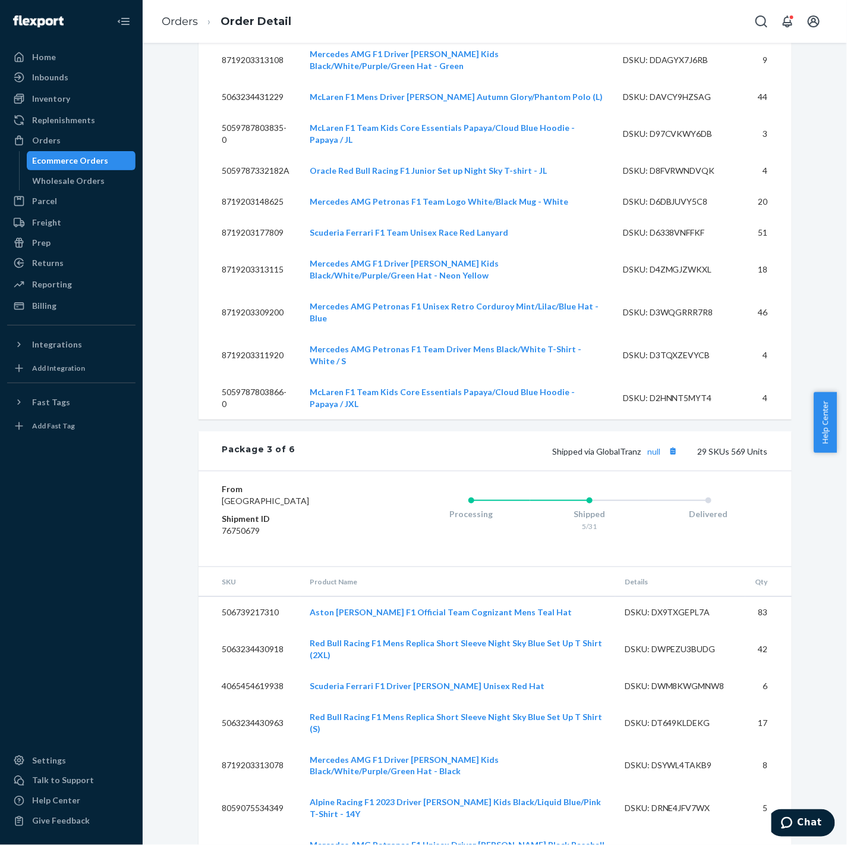
click at [247, 525] on dd "76750679" at bounding box center [293, 531] width 142 height 12
copy dd "76750679"
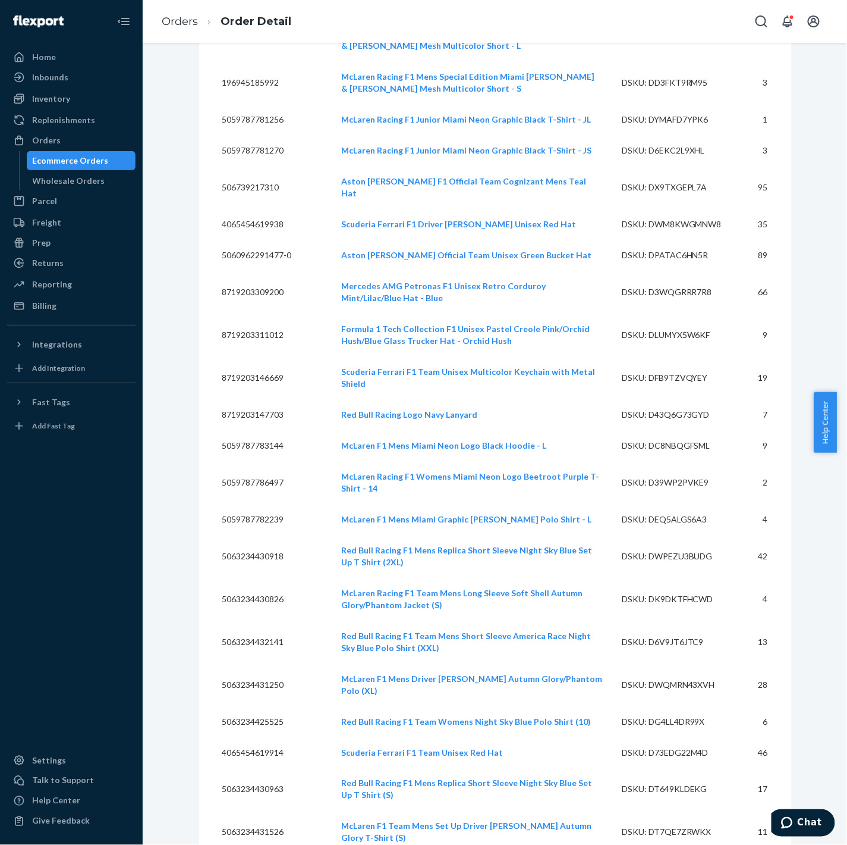
scroll to position [3683, 0]
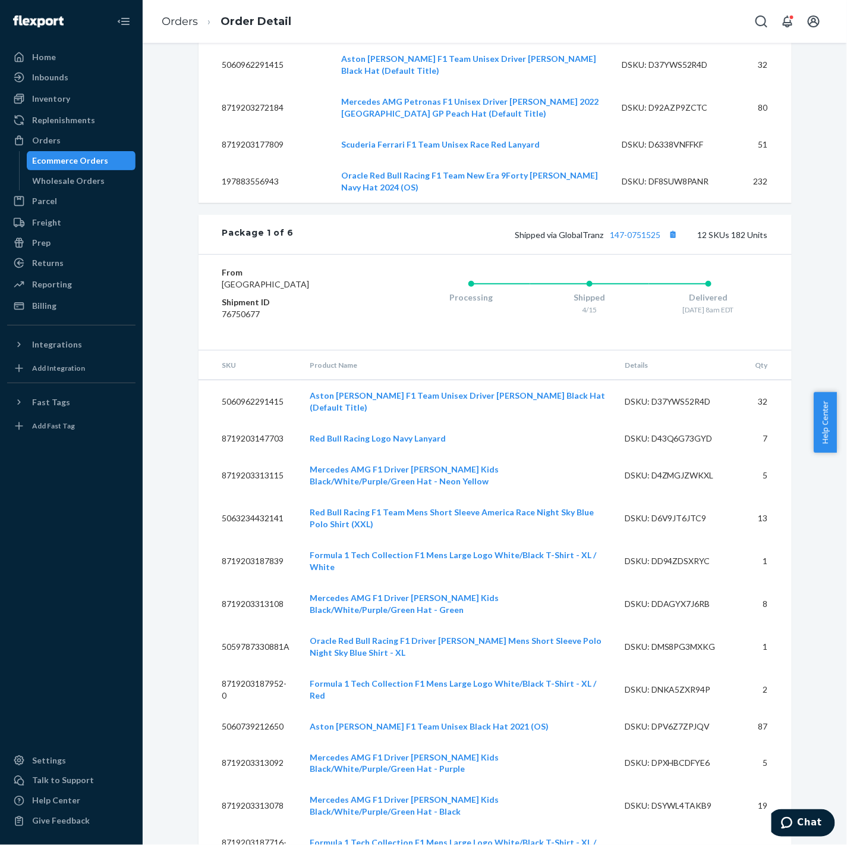
click at [247, 308] on dd "76750677" at bounding box center [293, 314] width 142 height 12
copy dd "76750677"
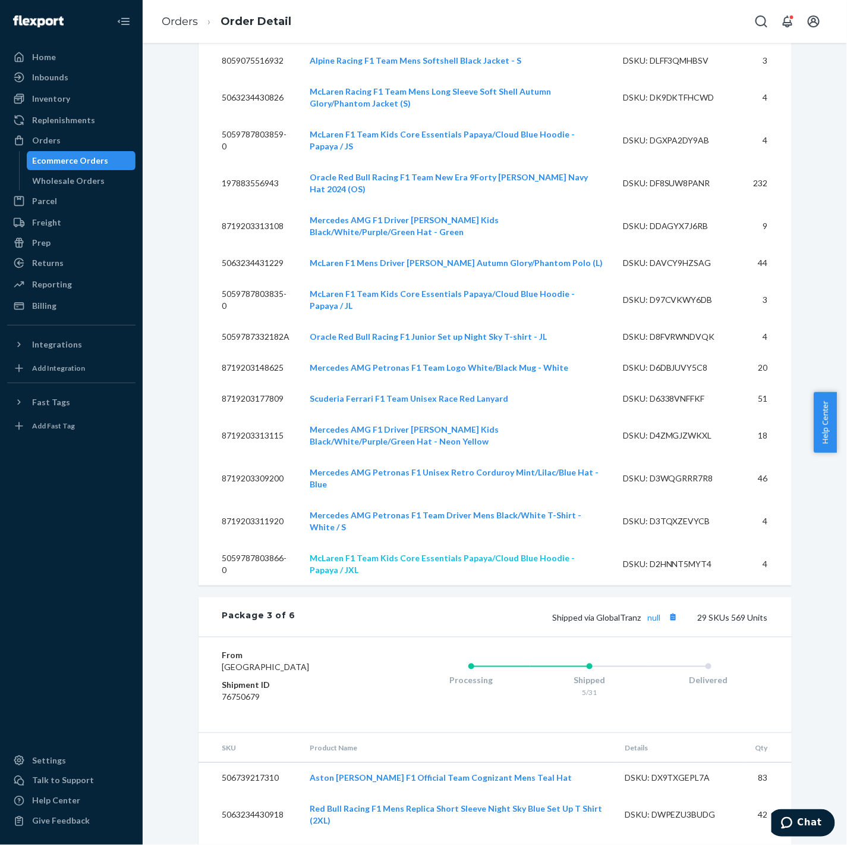
scroll to position [5187, 0]
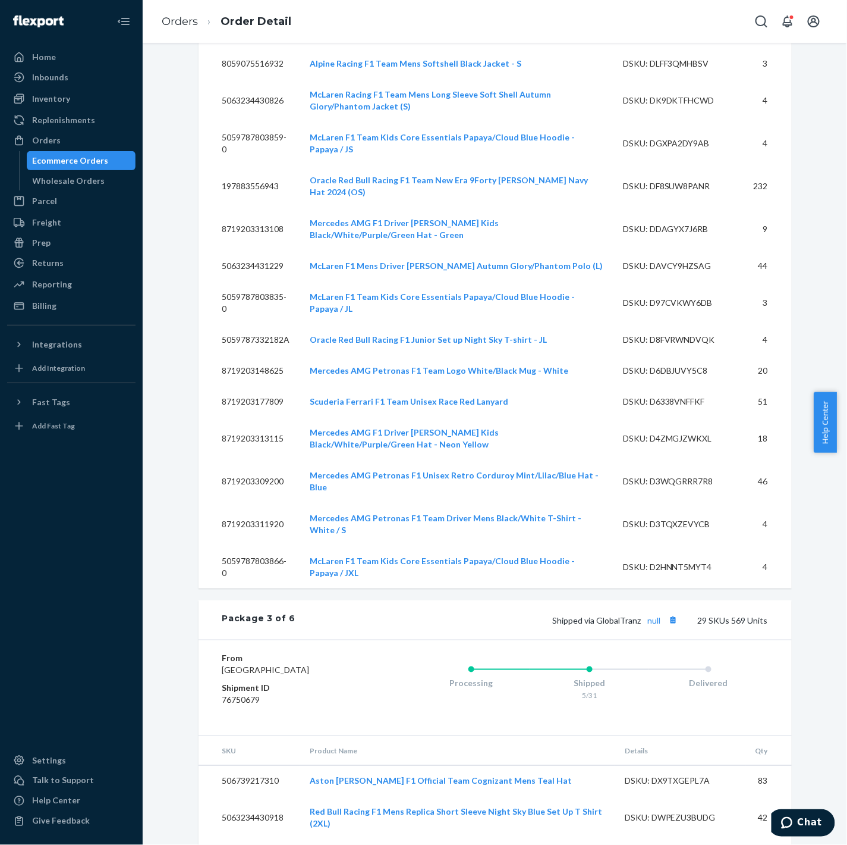
click at [249, 693] on dd "76750679" at bounding box center [293, 699] width 142 height 12
copy dd "76750679"
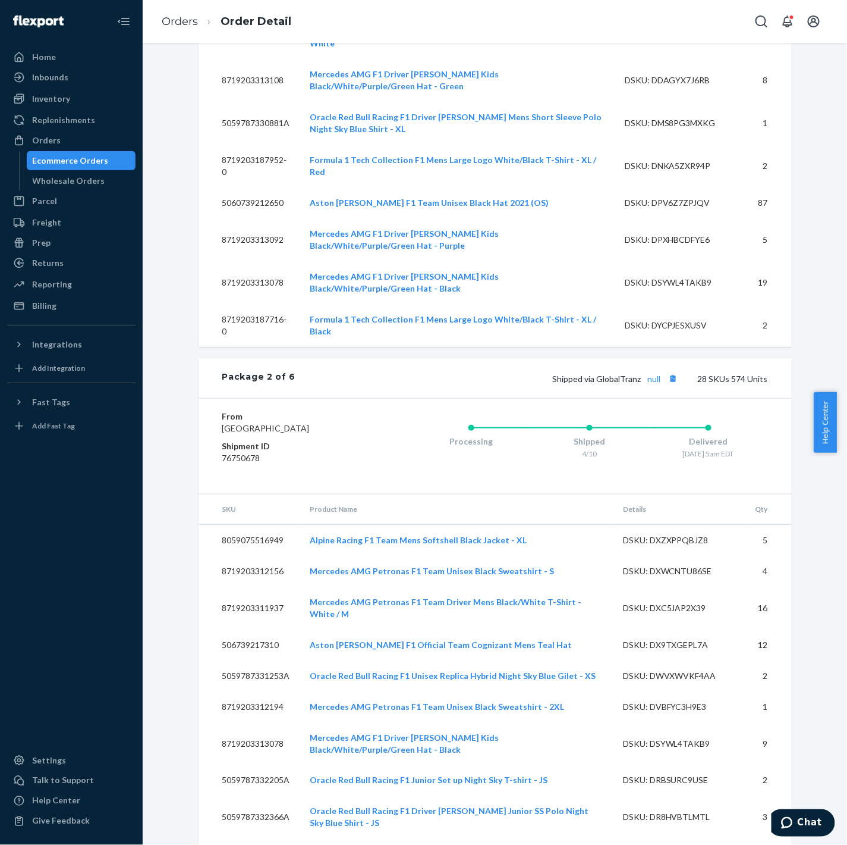
scroll to position [4184, 0]
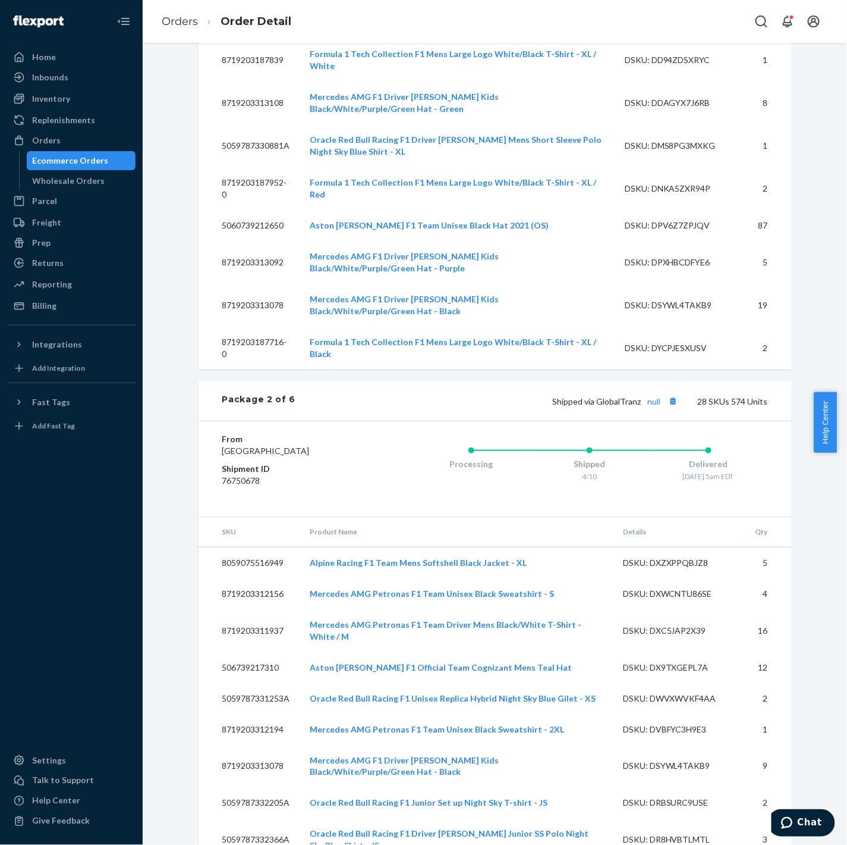
click at [240, 475] on dd "76750678" at bounding box center [293, 481] width 142 height 12
copy dd "76750678"
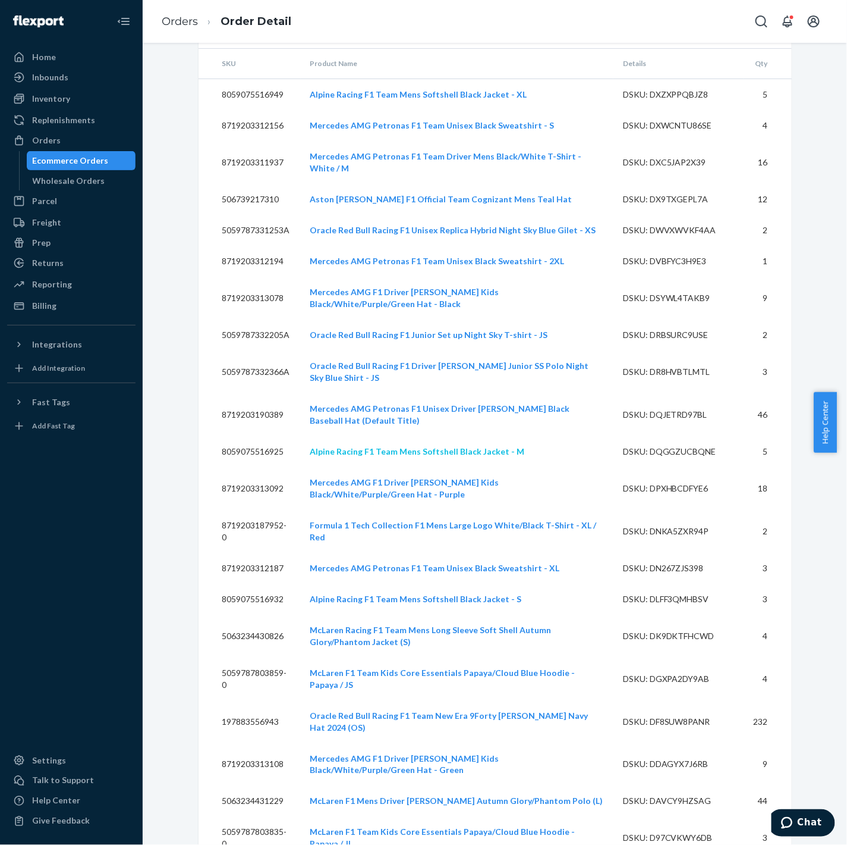
scroll to position [4713, 0]
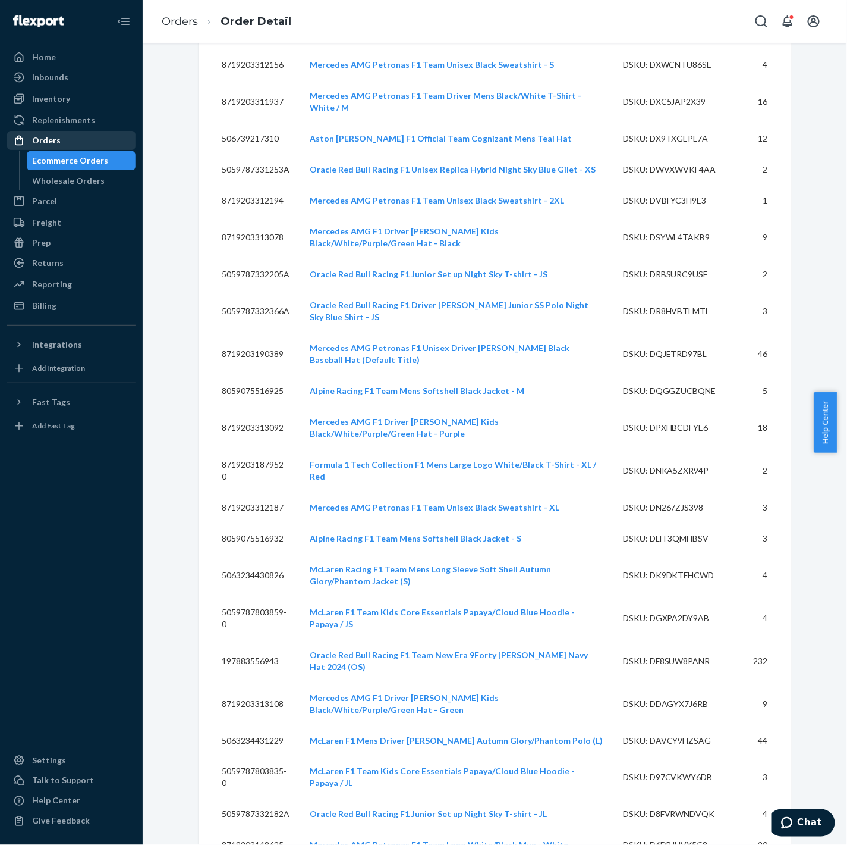
drag, startPoint x: 55, startPoint y: 142, endPoint x: 64, endPoint y: 146, distance: 9.8
click at [55, 142] on div "Orders" at bounding box center [46, 140] width 29 height 12
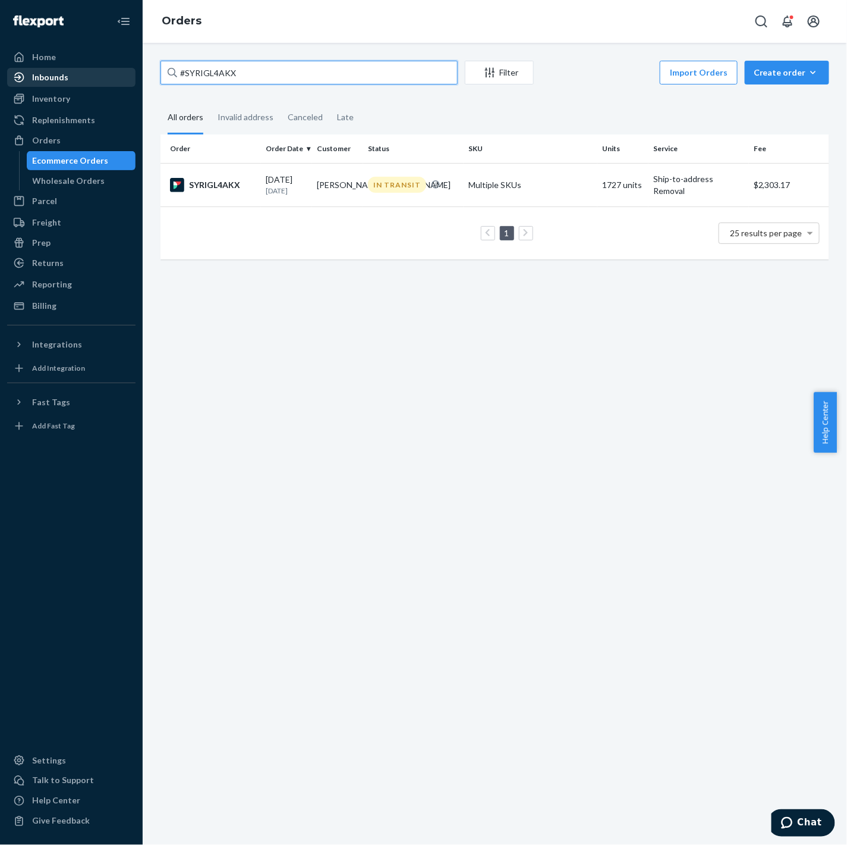
drag, startPoint x: 265, startPoint y: 69, endPoint x: 65, endPoint y: 84, distance: 200.4
click at [65, 84] on div "Home Inbounds Shipping Plans Problems Inventory Products Replenishments Orders …" at bounding box center [423, 422] width 847 height 845
paste input "BKLH38ERKL"
type input "#BKLH38ERKL"
click at [196, 188] on div "BKLH38ERKL" at bounding box center [213, 185] width 86 height 14
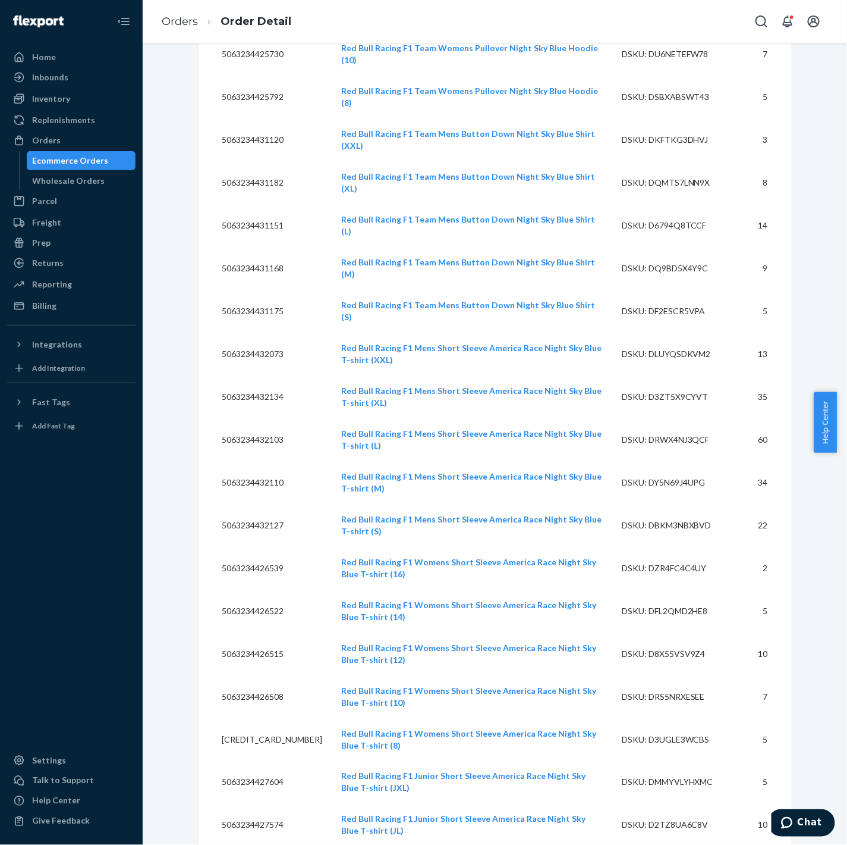
scroll to position [9261, 0]
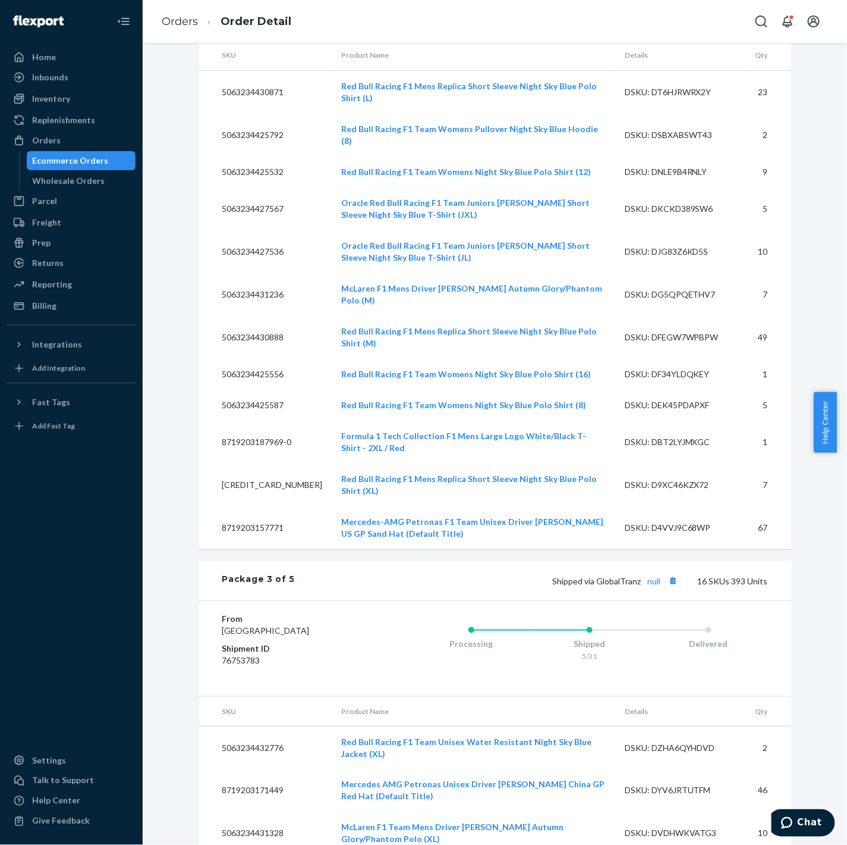
copy dd "76753784"
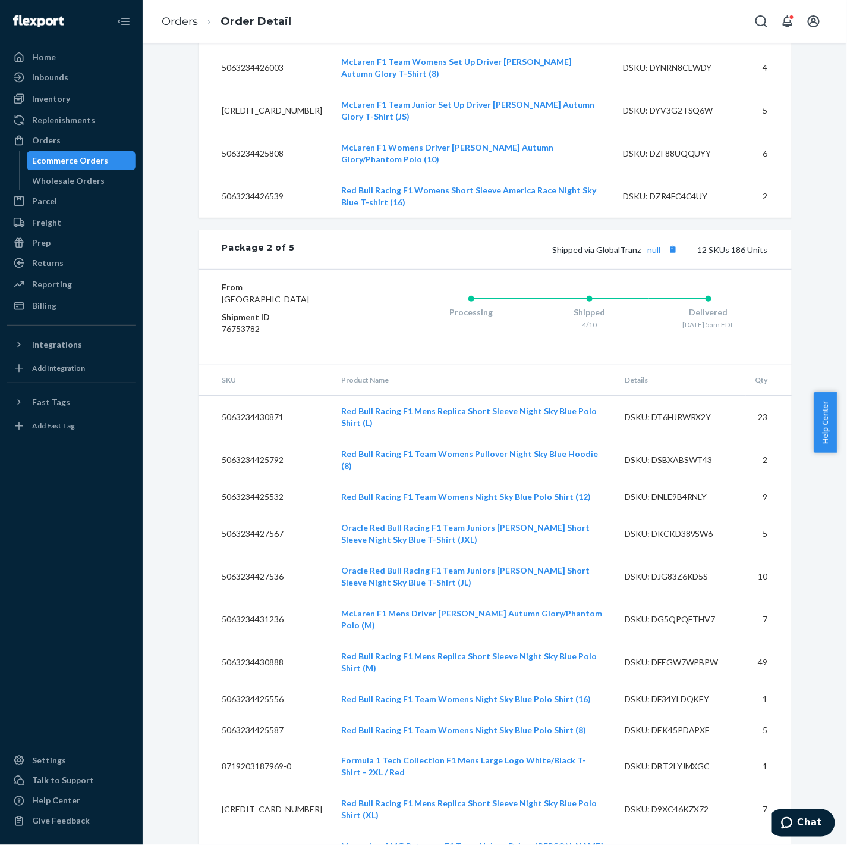
scroll to position [8921, 0]
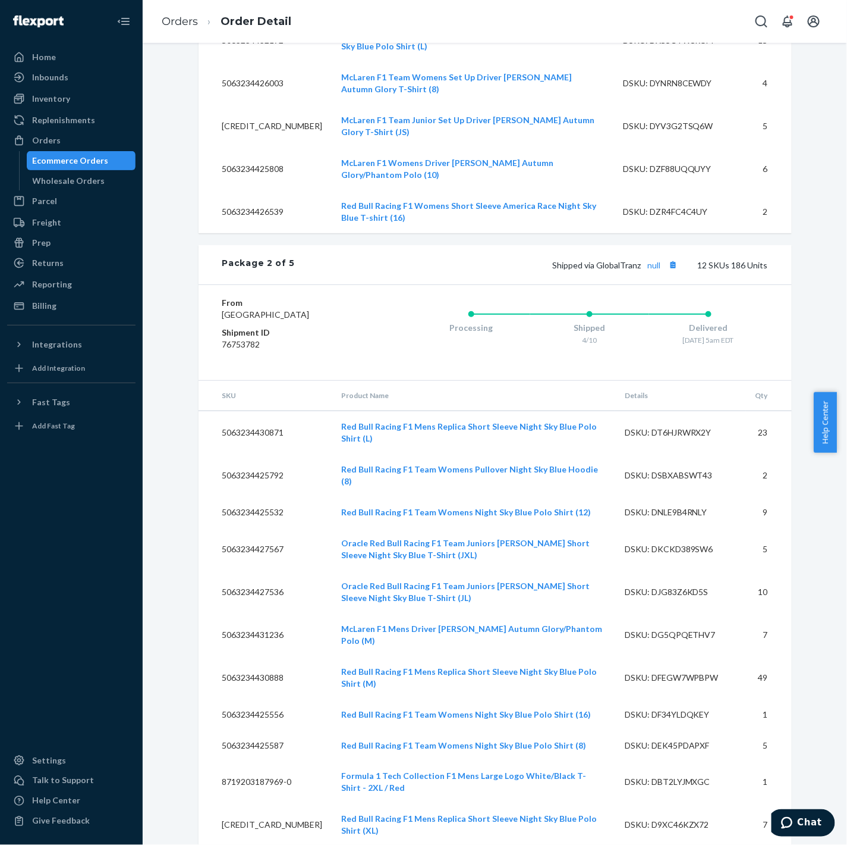
copy dd "76753784"
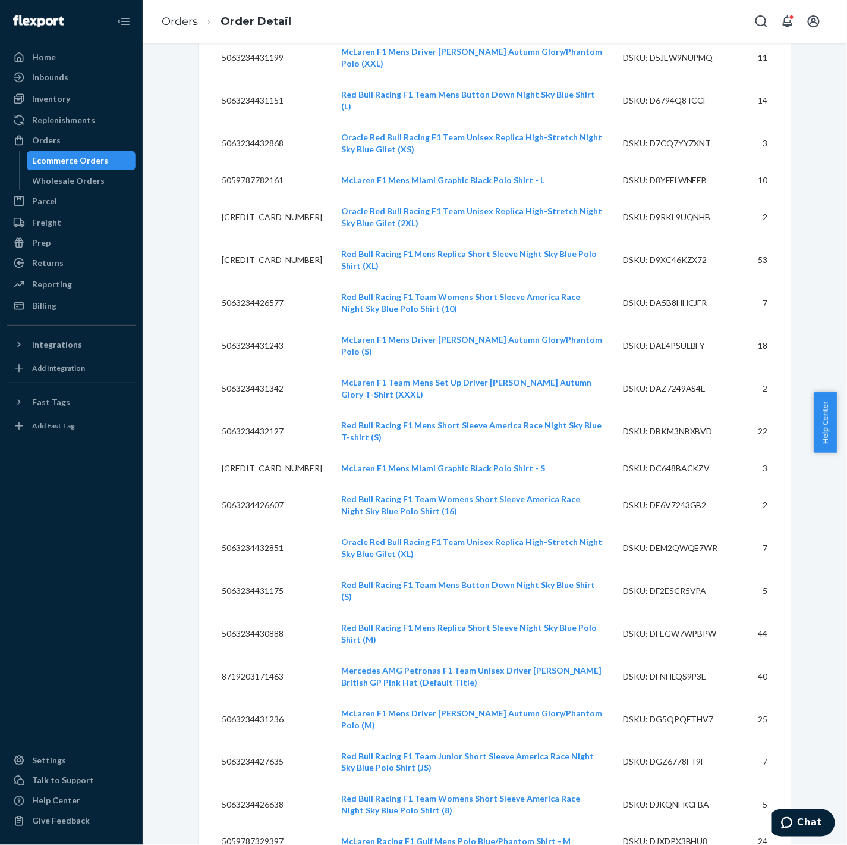
scroll to position [11004, 0]
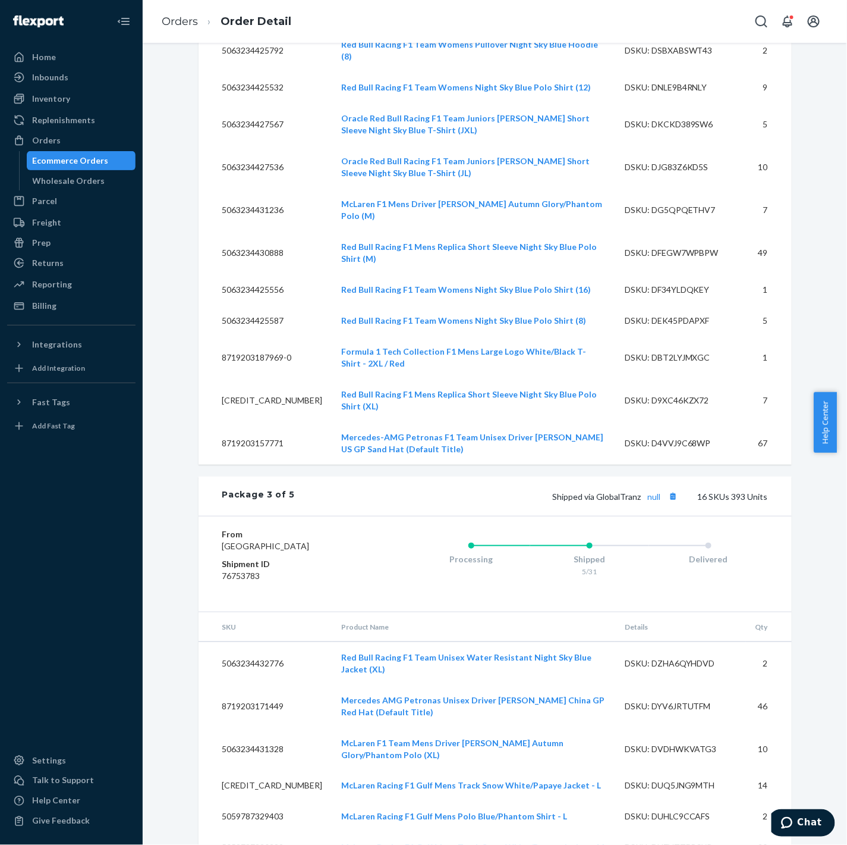
scroll to position [9021, 0]
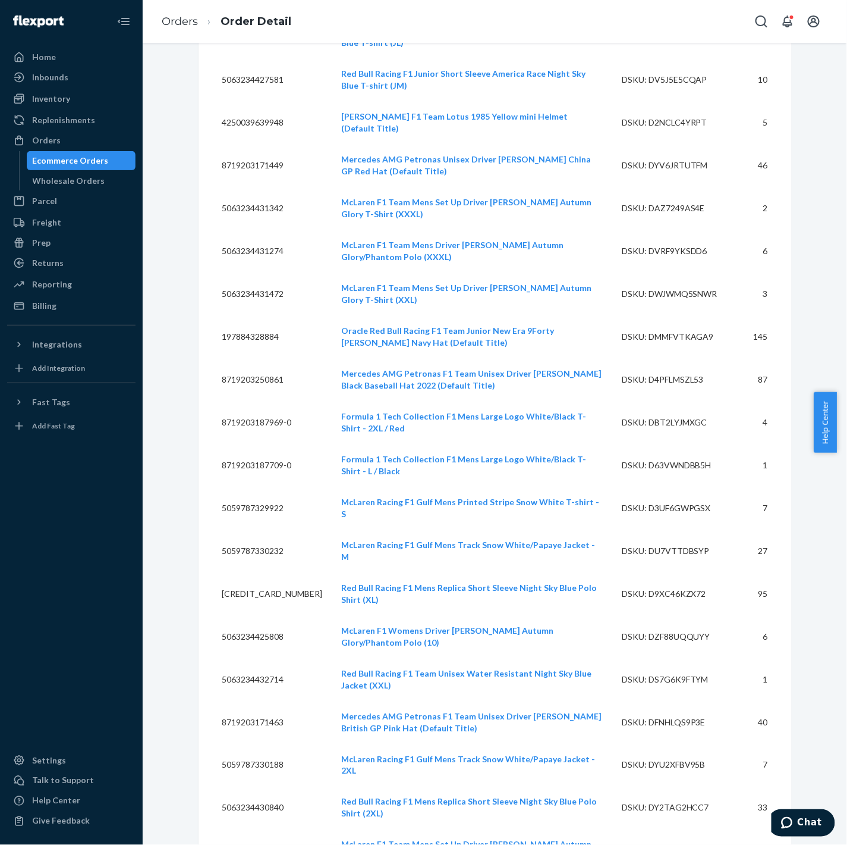
scroll to position [5855, 0]
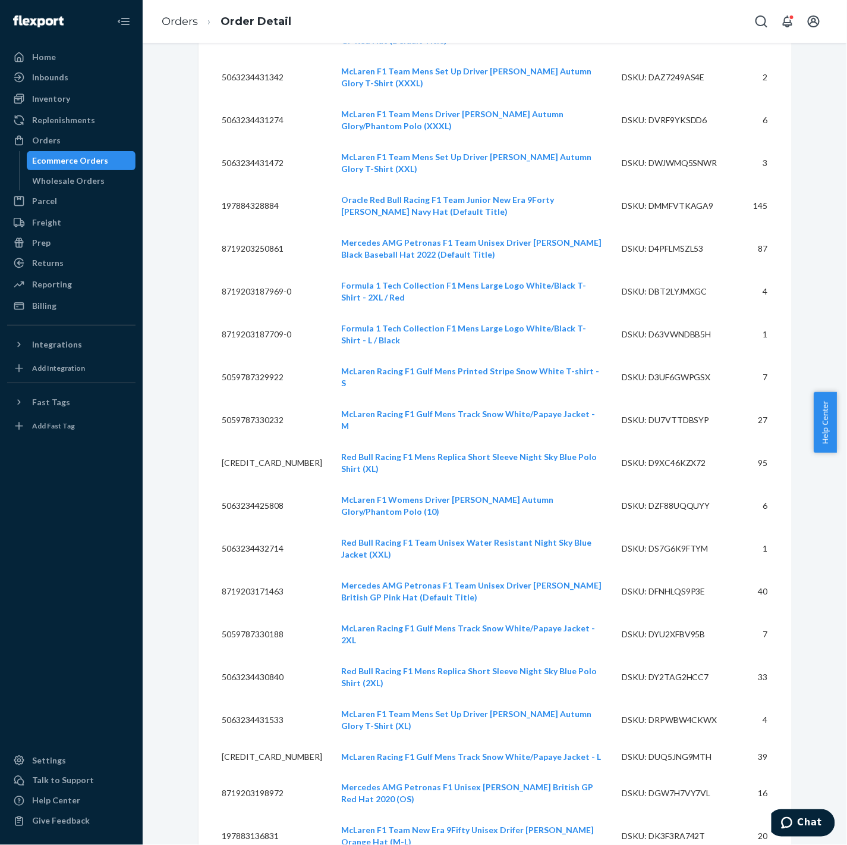
scroll to position [5865, 0]
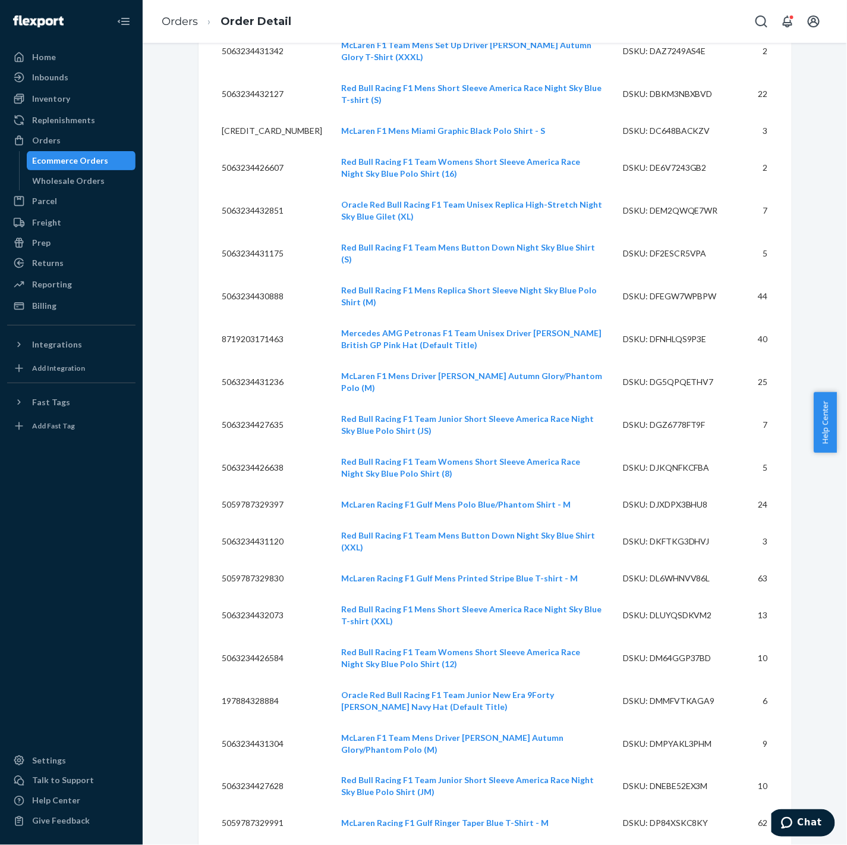
scroll to position [11035, 0]
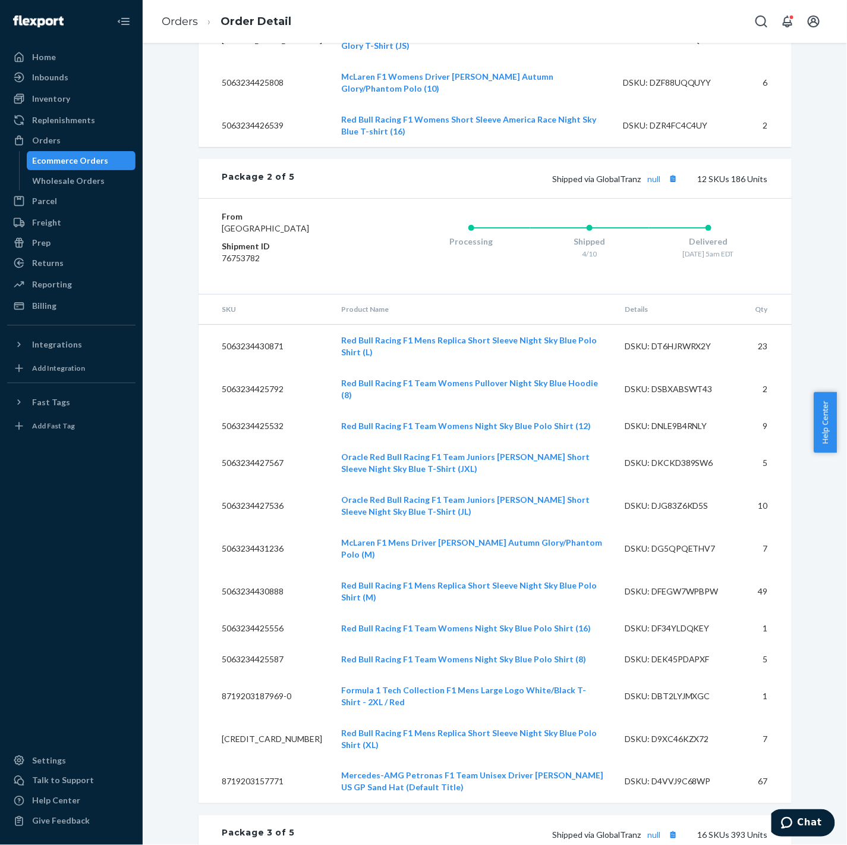
scroll to position [9008, 0]
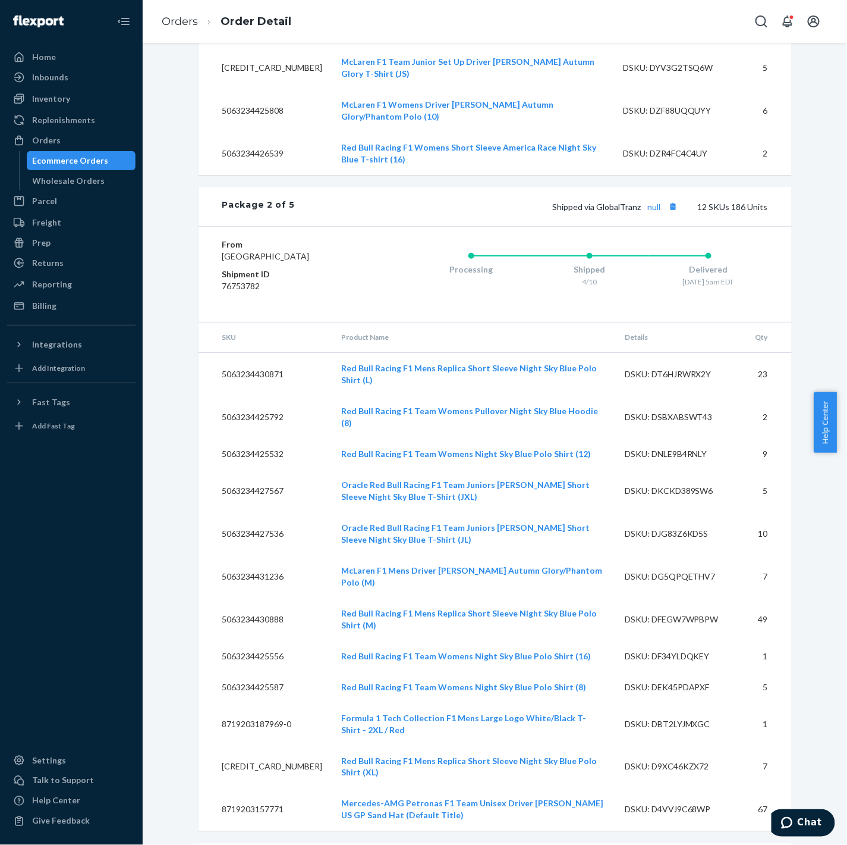
scroll to position [8977, 0]
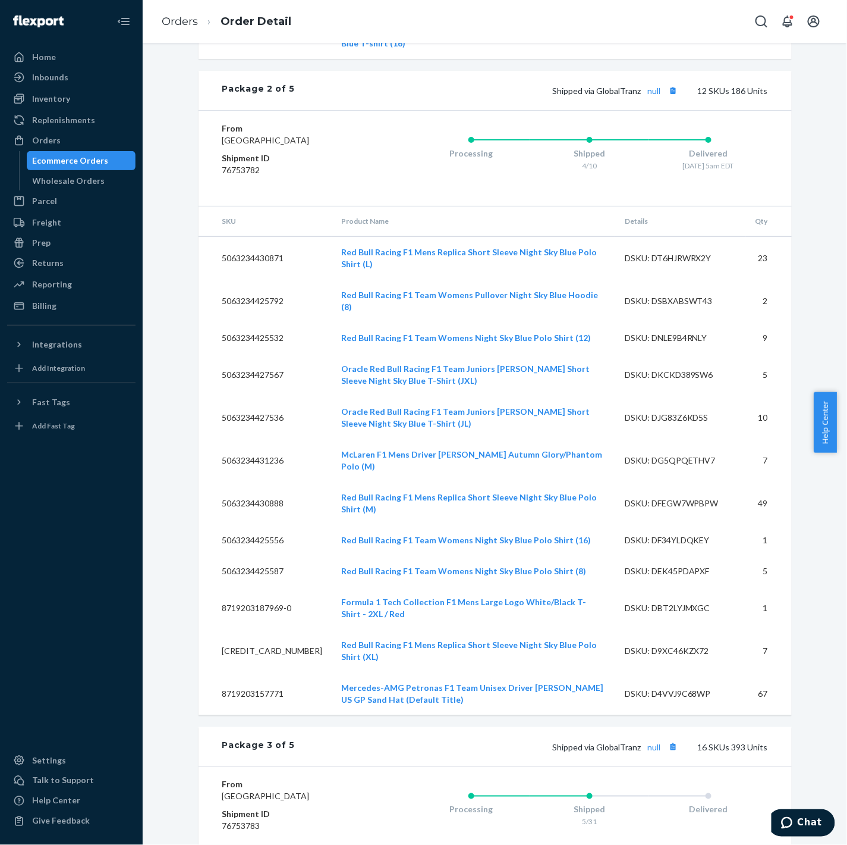
scroll to position [8907, 0]
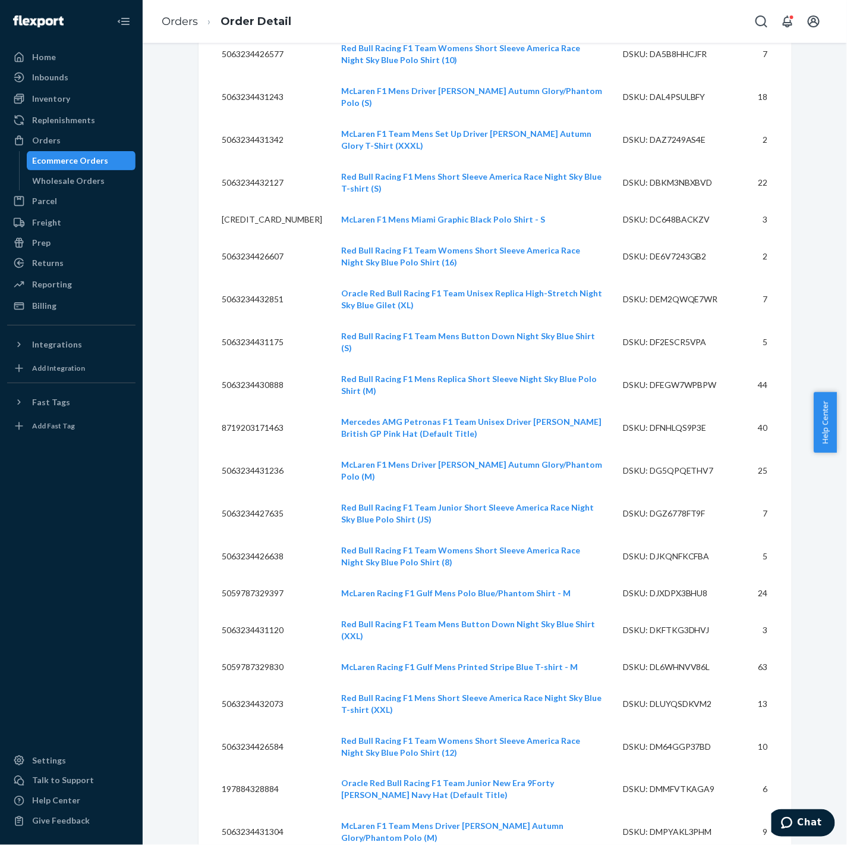
scroll to position [11295, 0]
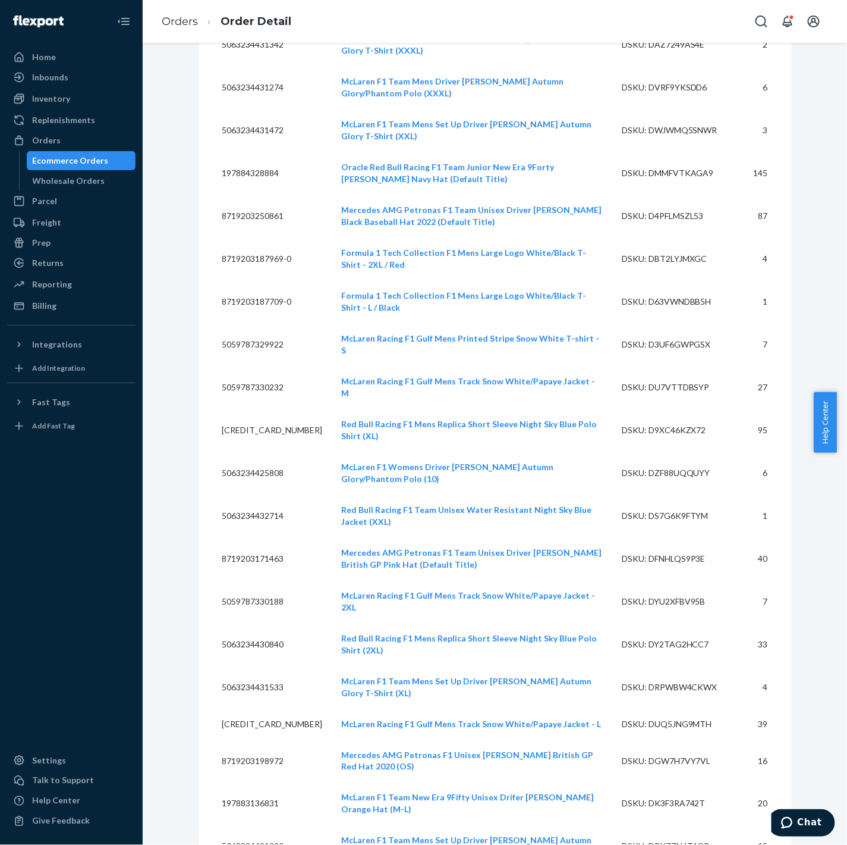
scroll to position [5634, 0]
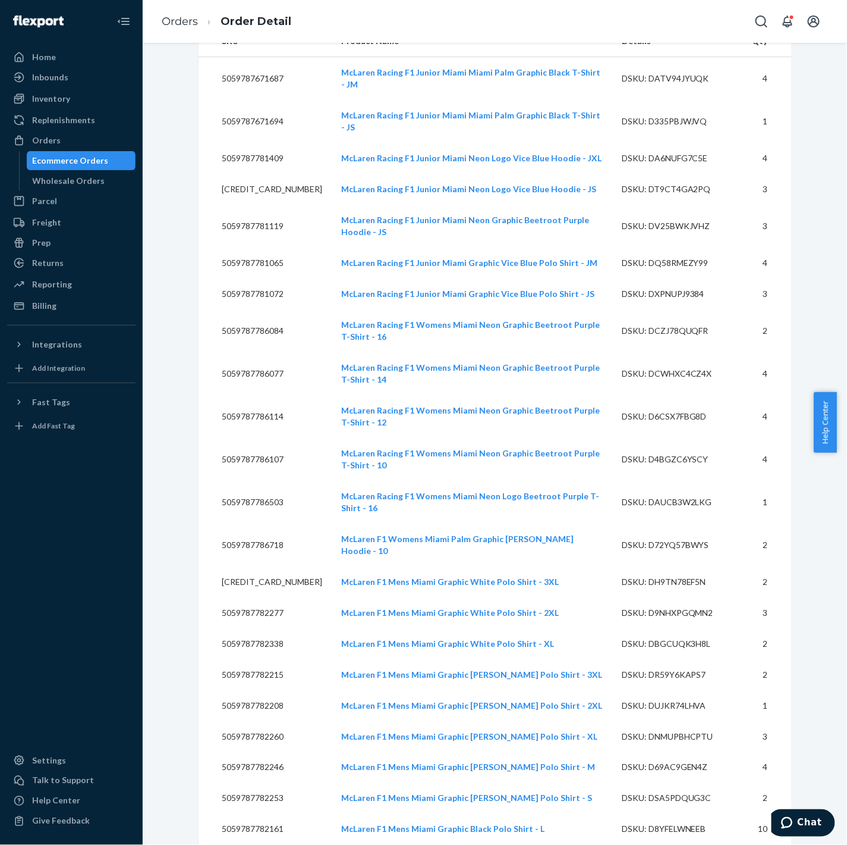
scroll to position [0, 0]
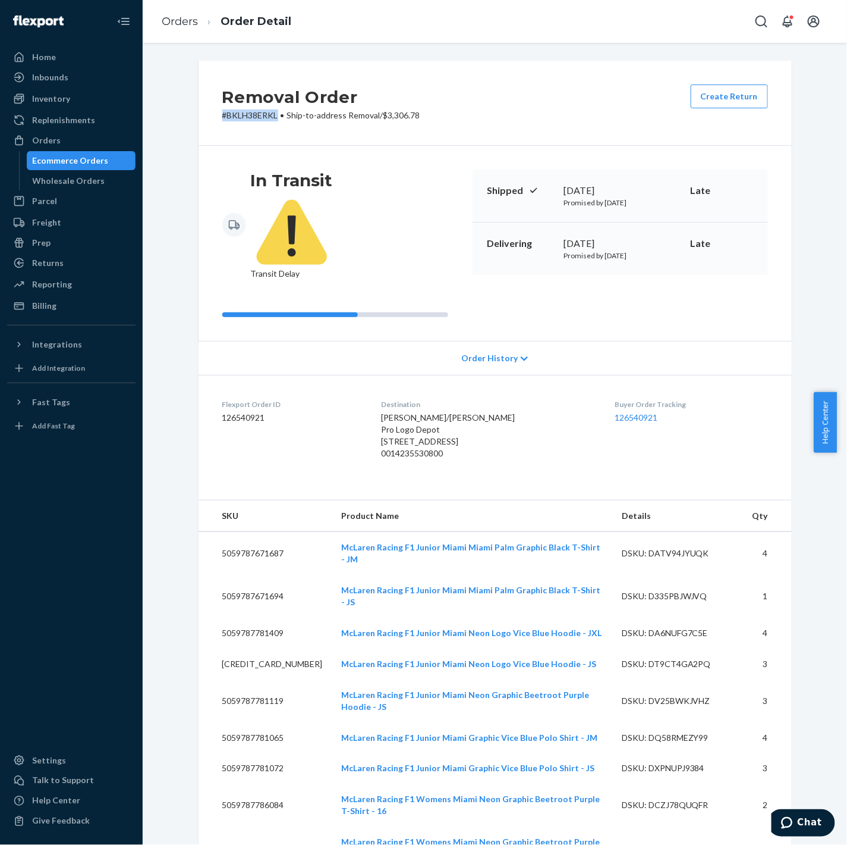
drag, startPoint x: 272, startPoint y: 115, endPoint x: 209, endPoint y: 117, distance: 63.1
click at [209, 117] on div "Removal Order # BKLH38ERKL • Ship-to-address Removal / $3,306.78 Create Return" at bounding box center [496, 103] width 594 height 85
